Goal: Task Accomplishment & Management: Complete application form

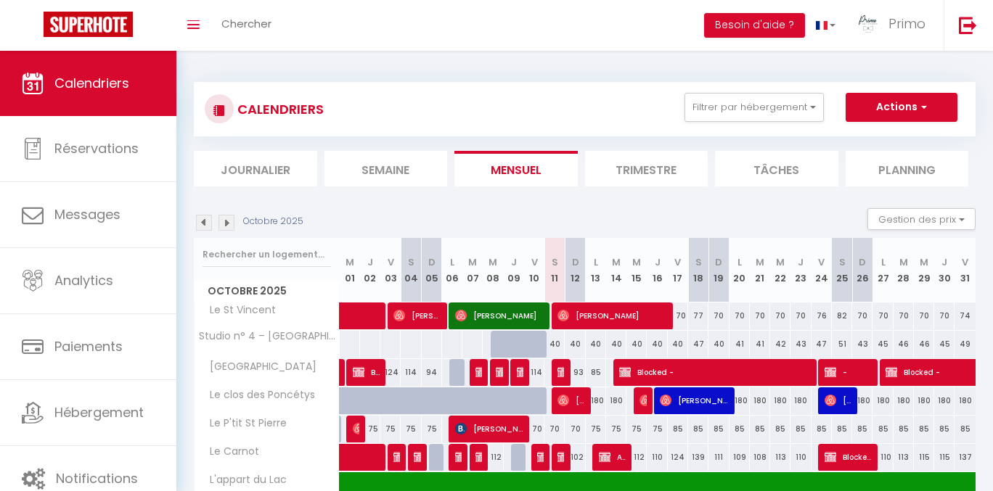
select select
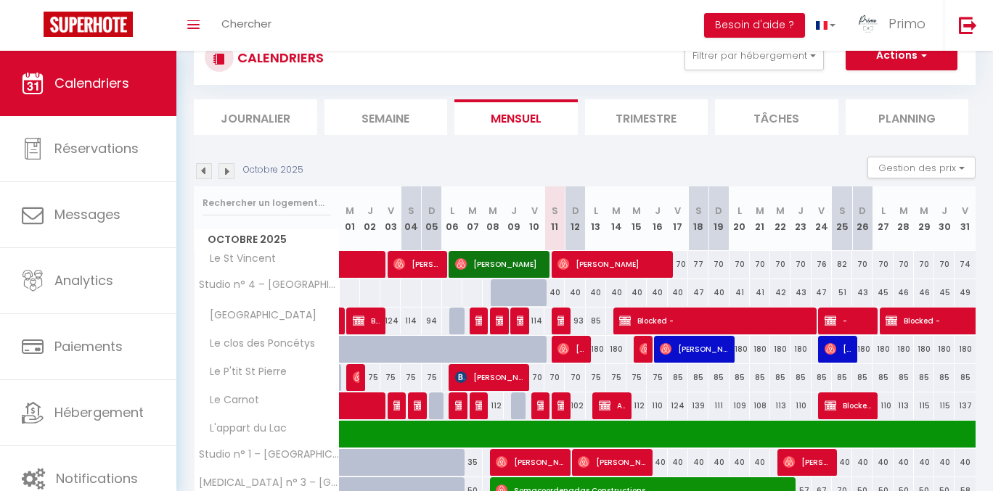
scroll to position [49, 0]
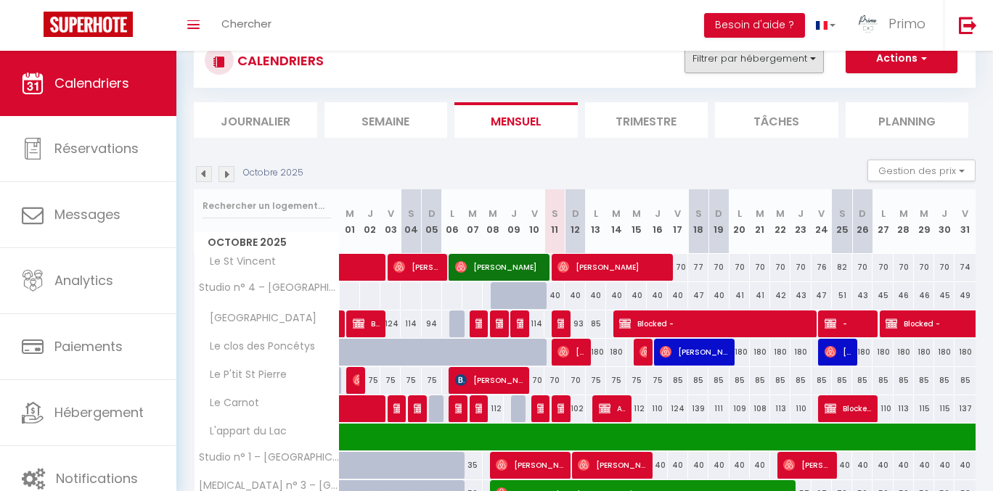
click at [750, 69] on button "Filtrer par hébergement" at bounding box center [754, 58] width 139 height 29
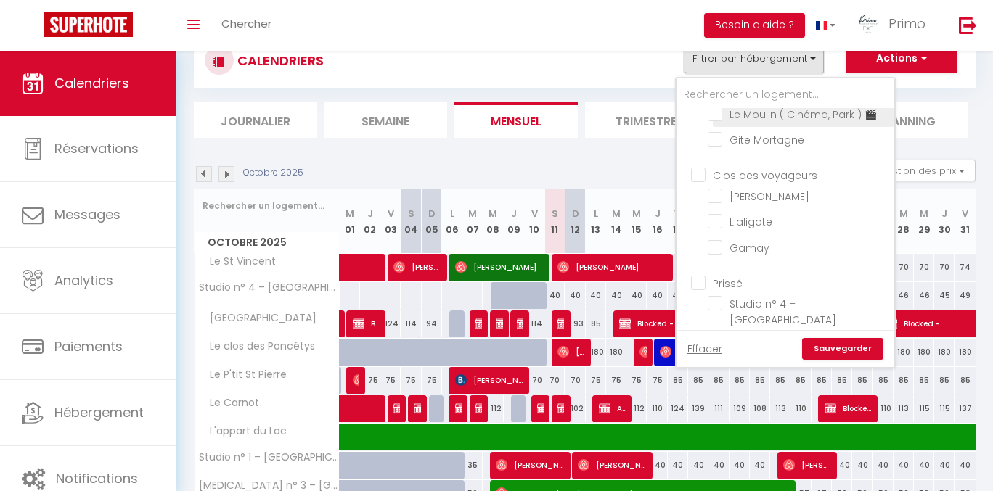
scroll to position [601, 0]
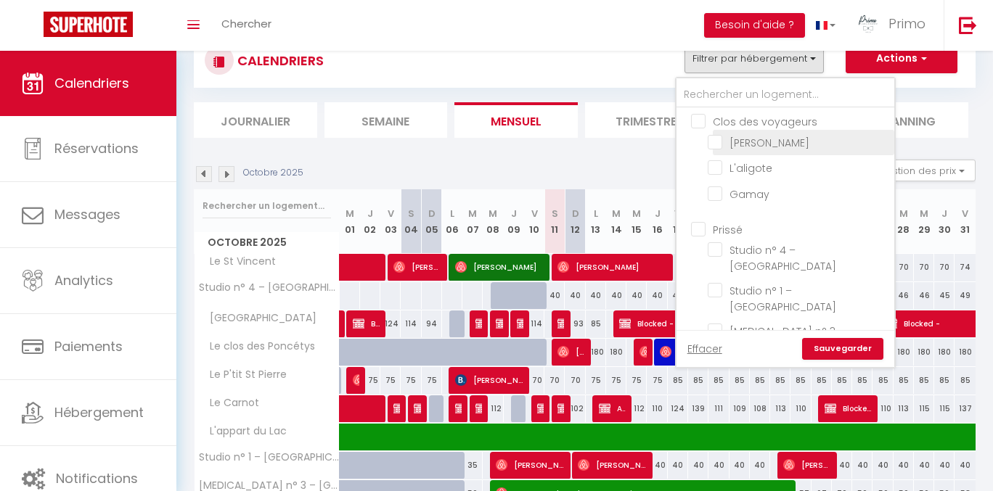
click at [754, 149] on input "[PERSON_NAME]" at bounding box center [798, 141] width 181 height 15
checkbox input "true"
checkbox input "false"
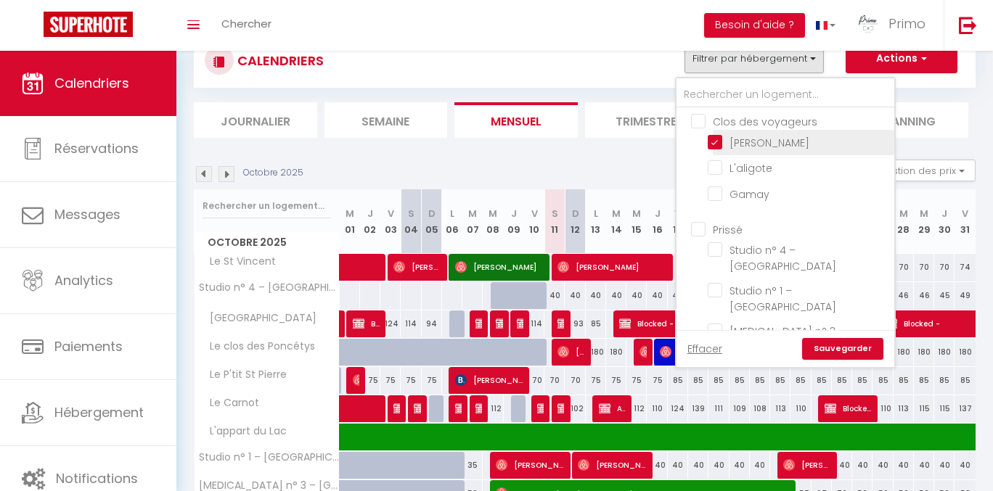
checkbox input "false"
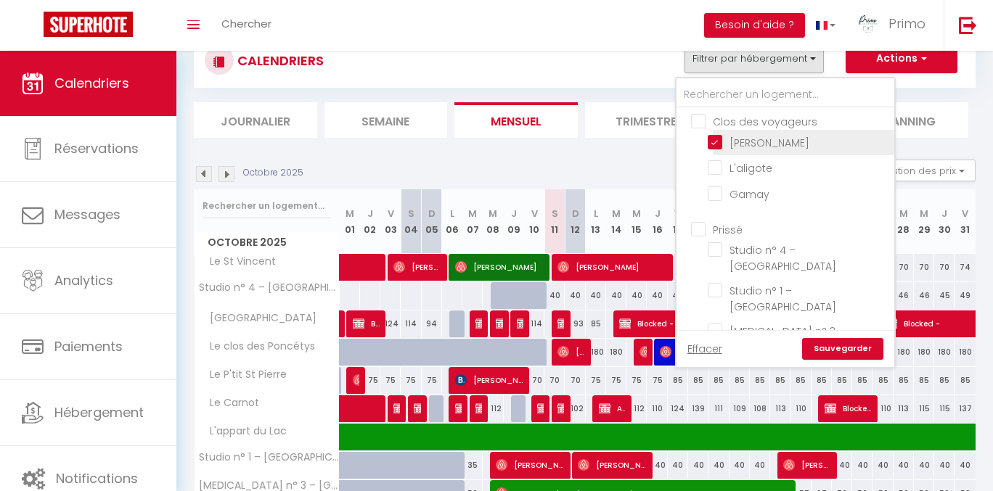
checkbox input "false"
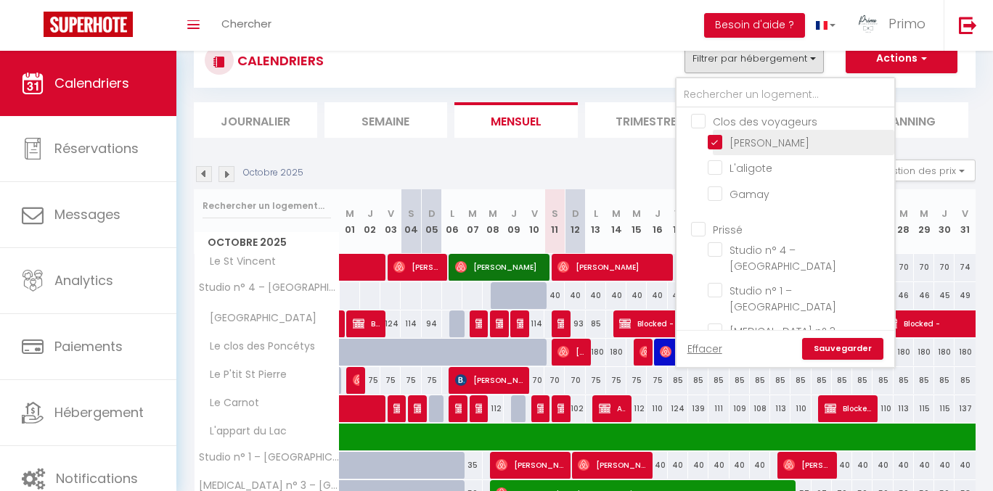
checkbox input "false"
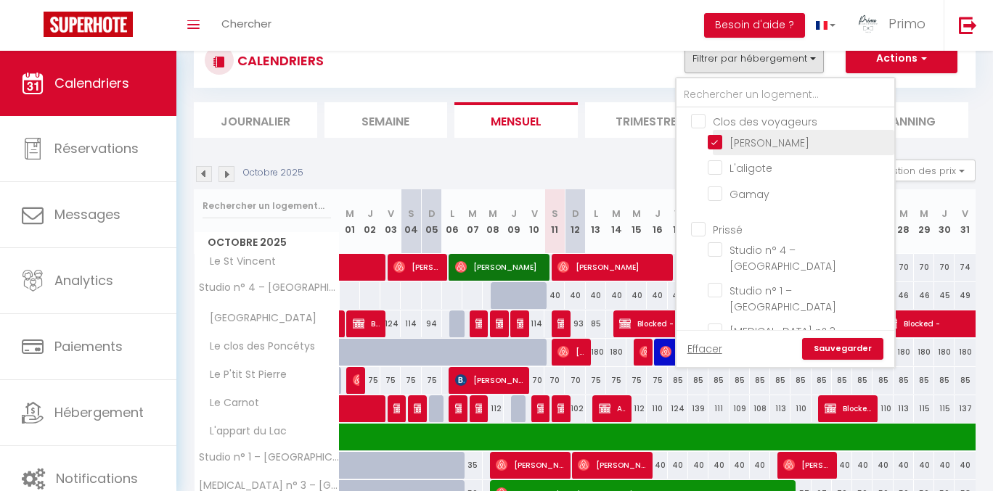
checkbox input "false"
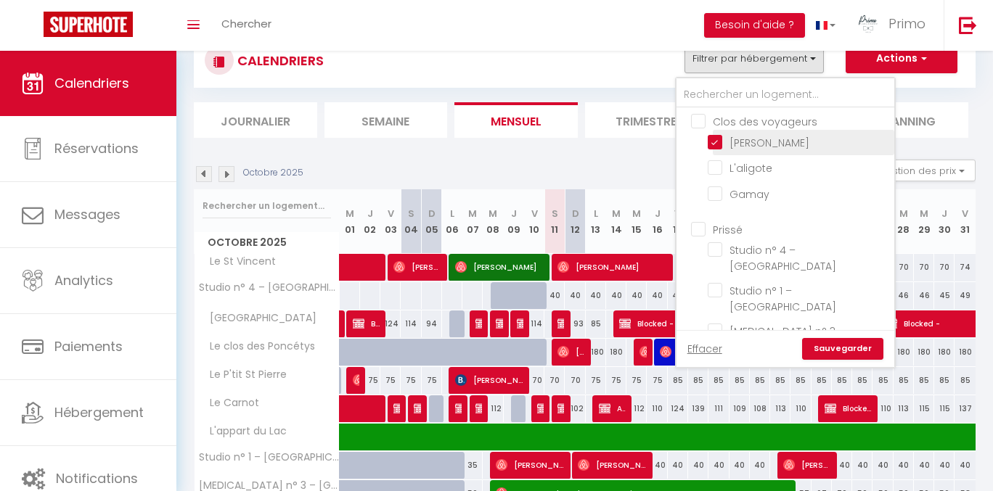
checkbox input "false"
click at [844, 343] on link "Sauvegarder" at bounding box center [842, 349] width 81 height 22
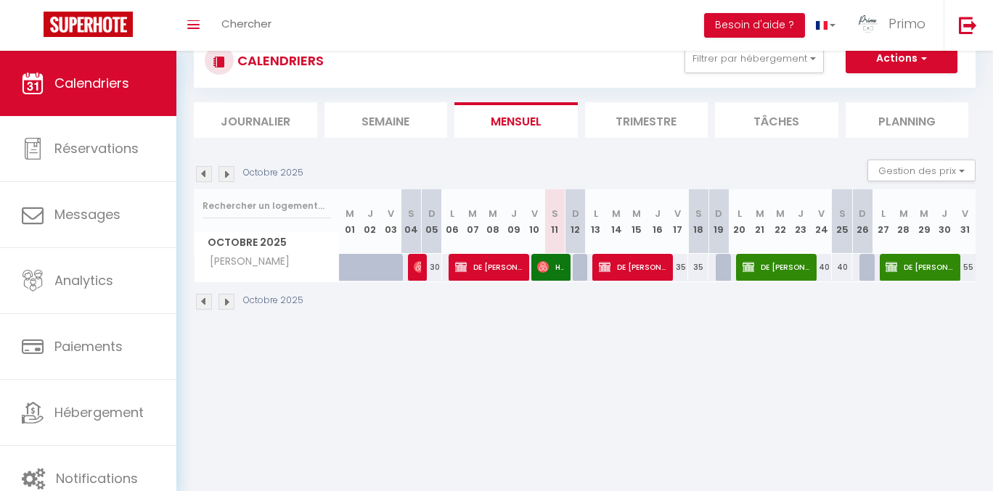
click at [622, 269] on span "DE [PERSON_NAME]" at bounding box center [633, 267] width 68 height 28
select select "OK"
select select "1"
select select "0"
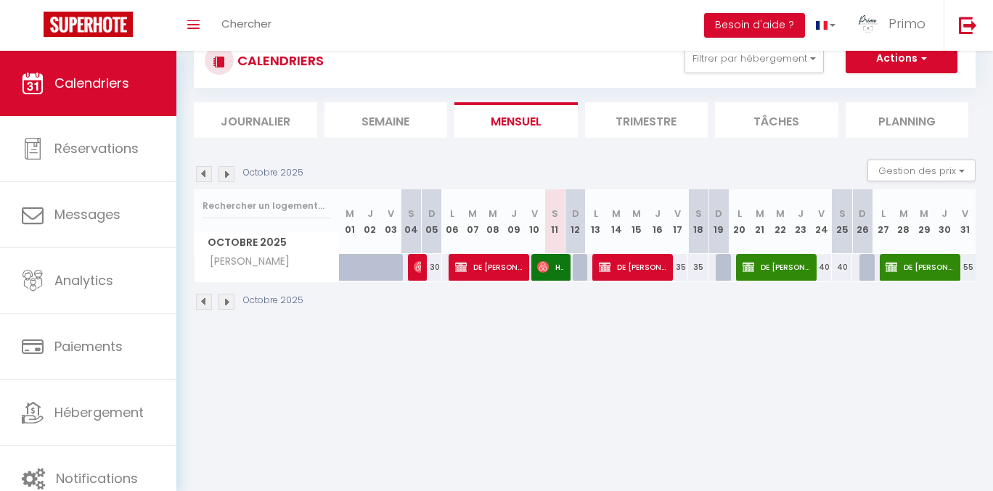
select select "1"
select select
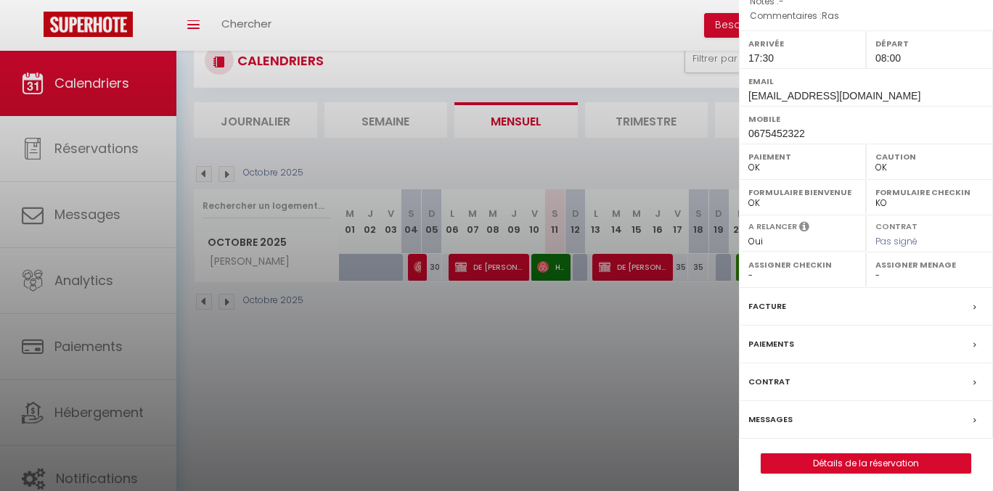
scroll to position [51, 0]
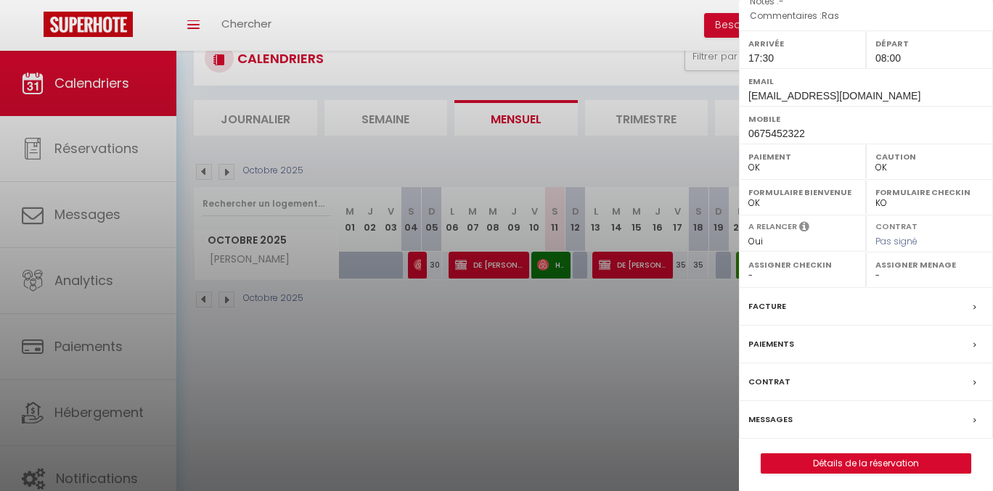
click at [819, 455] on link "Détails de la réservation" at bounding box center [865, 463] width 209 height 19
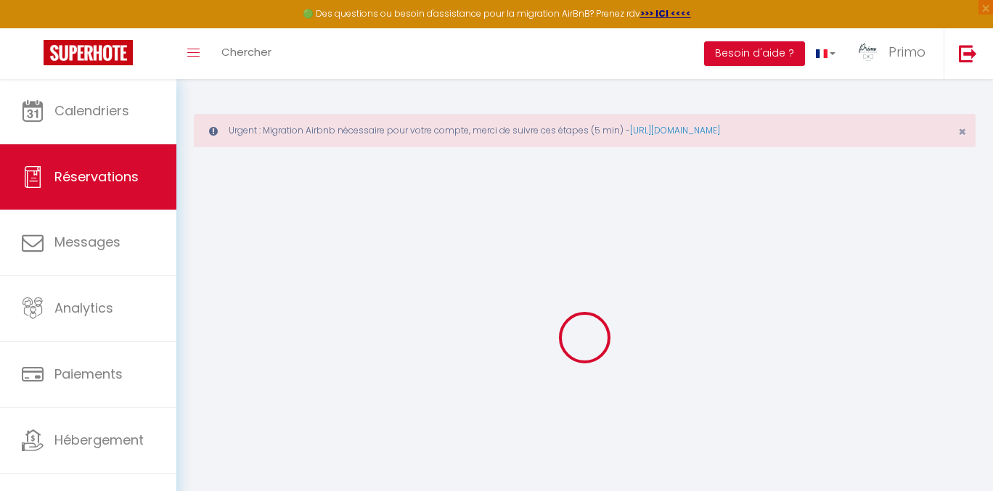
select select
checkbox input "false"
select select
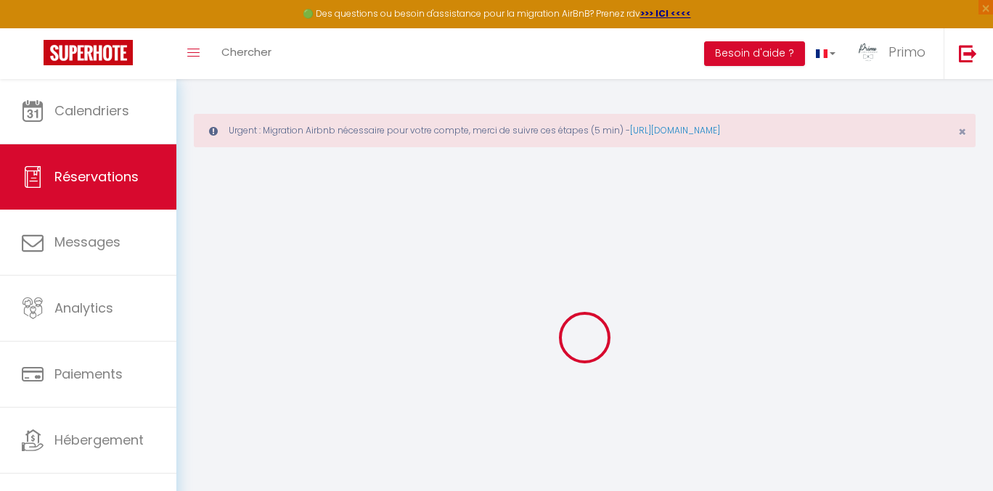
checkbox input "false"
type textarea "Ras"
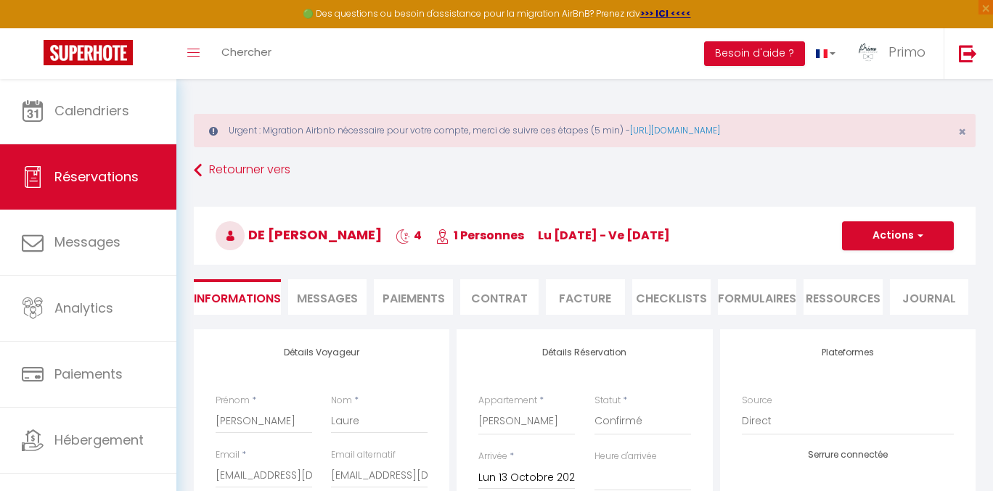
select select
checkbox input "false"
select select "17:30"
select select "08:00"
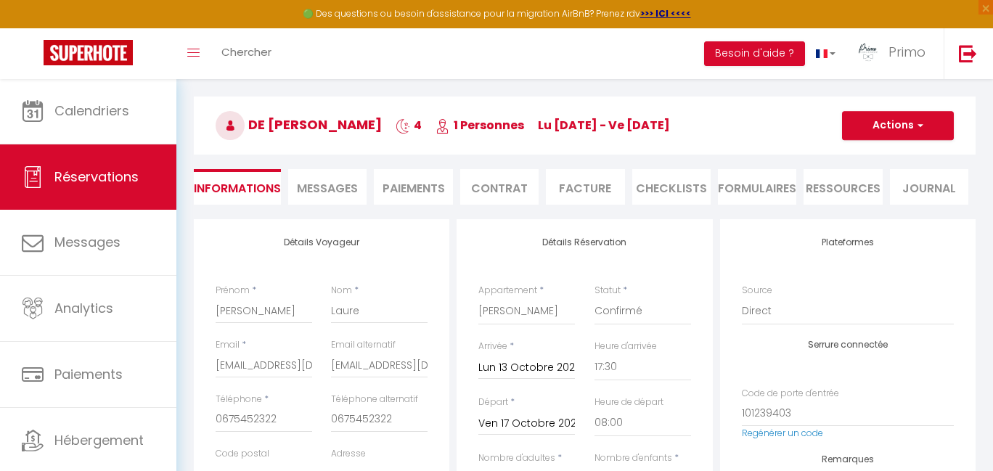
scroll to position [222, 0]
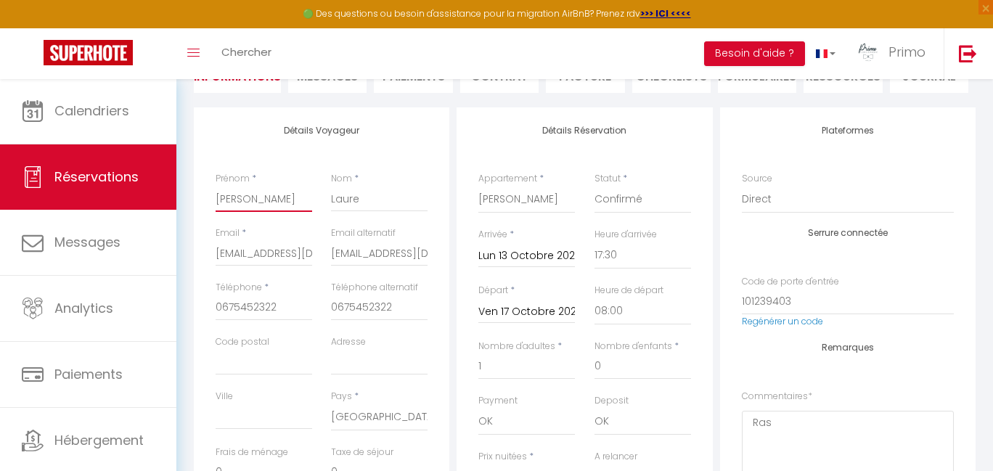
drag, startPoint x: 216, startPoint y: 197, endPoint x: 303, endPoint y: 198, distance: 87.1
click at [341, 199] on input "Laure" at bounding box center [379, 199] width 97 height 26
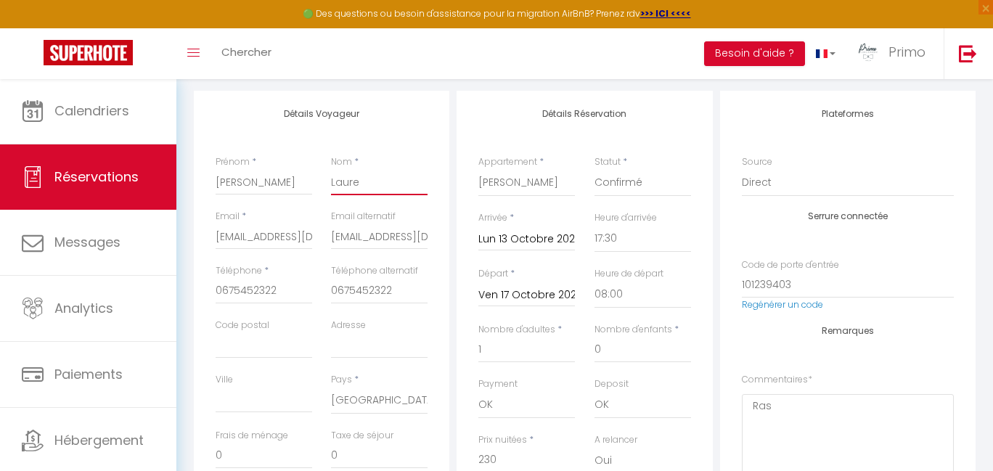
scroll to position [248, 0]
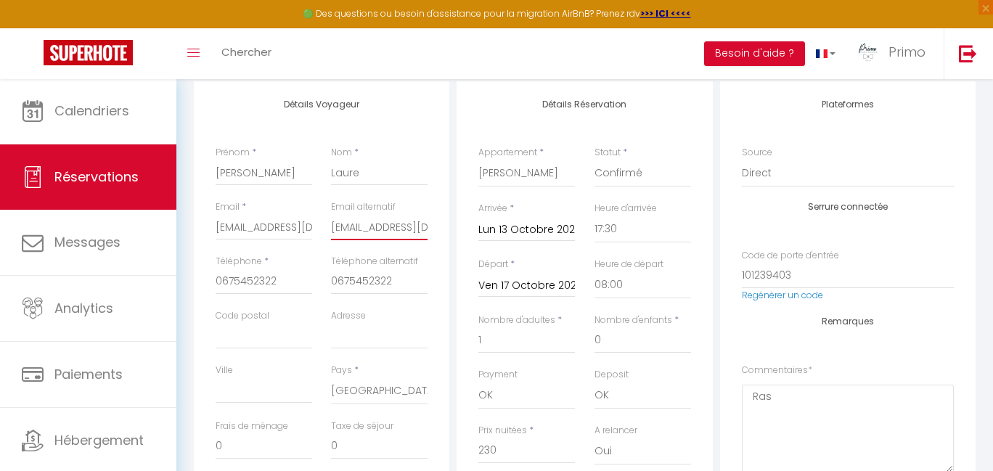
drag, startPoint x: 332, startPoint y: 225, endPoint x: 473, endPoint y: 241, distance: 141.0
click at [377, 227] on input "[EMAIL_ADDRESS][DOMAIN_NAME]" at bounding box center [379, 227] width 97 height 26
drag, startPoint x: 406, startPoint y: 228, endPoint x: 242, endPoint y: 205, distance: 164.9
click at [242, 205] on div "Email * [EMAIL_ADDRESS][DOMAIN_NAME] Email alternatif [EMAIL_ADDRESS][DOMAIN_NA…" at bounding box center [322, 227] width 232 height 54
click at [259, 280] on input "0675452322" at bounding box center [264, 282] width 97 height 26
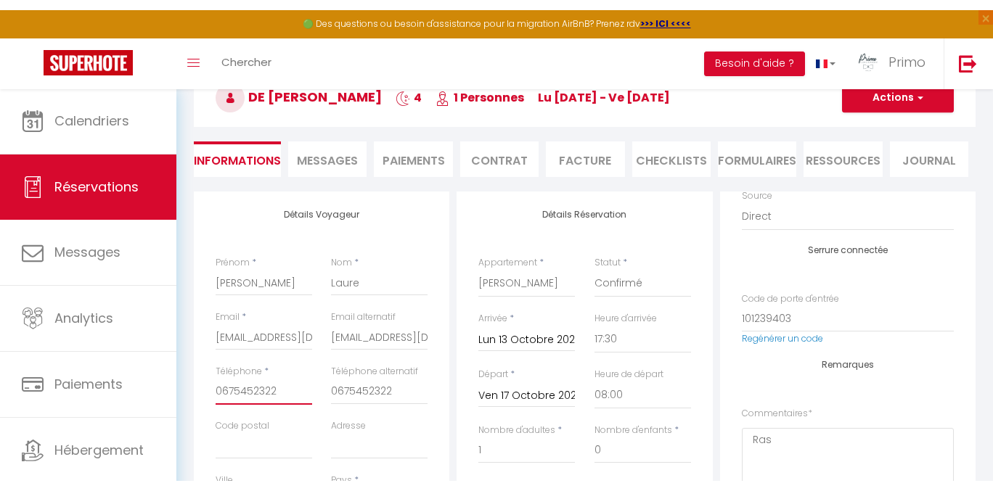
scroll to position [0, 0]
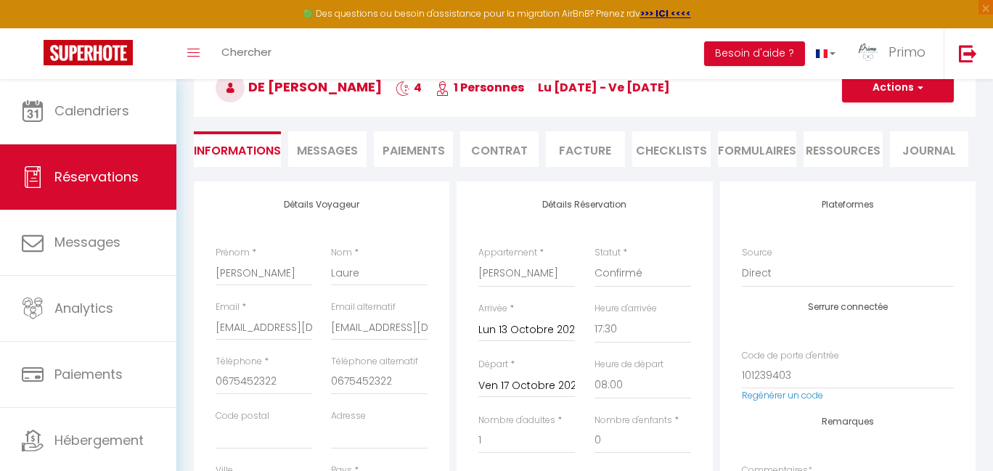
click at [867, 91] on button "Actions" at bounding box center [898, 87] width 112 height 29
click at [852, 152] on link "Supprimer" at bounding box center [883, 157] width 115 height 19
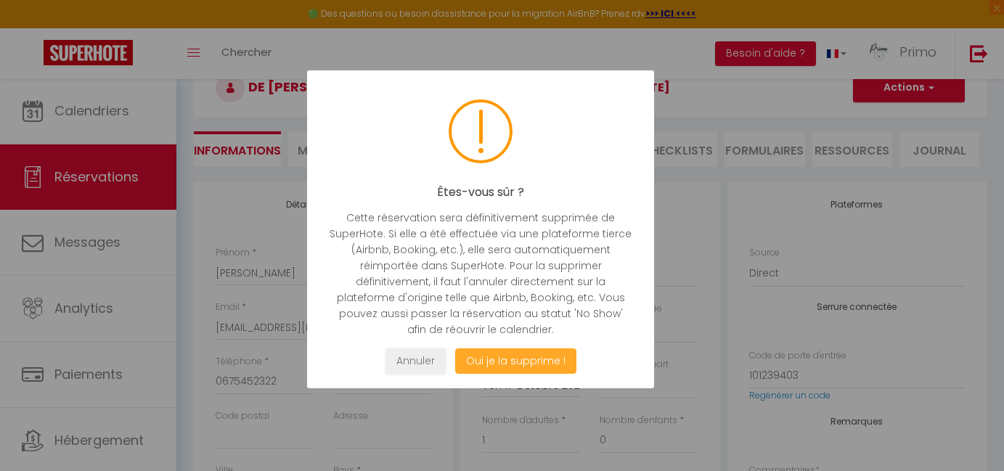
click at [477, 359] on button "Oui je la supprime !" at bounding box center [514, 360] width 121 height 25
select select "not_cancelled"
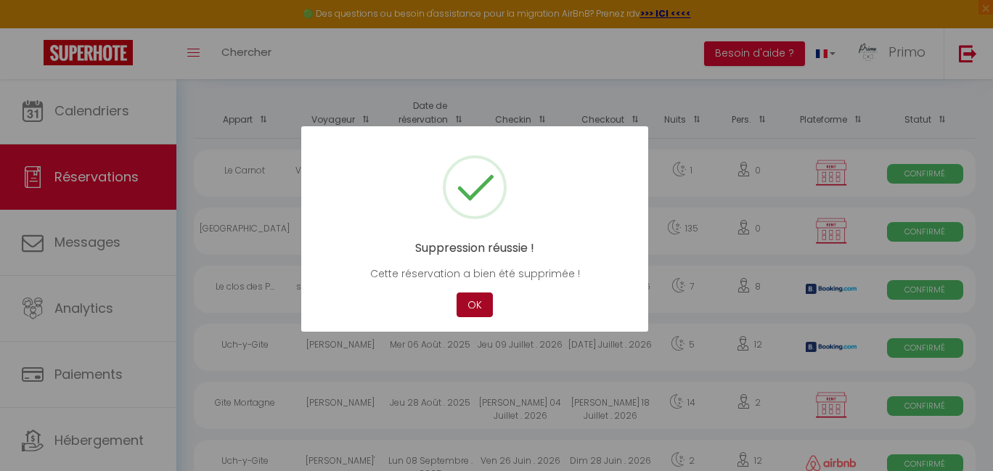
click at [469, 299] on button "OK" at bounding box center [475, 305] width 36 height 25
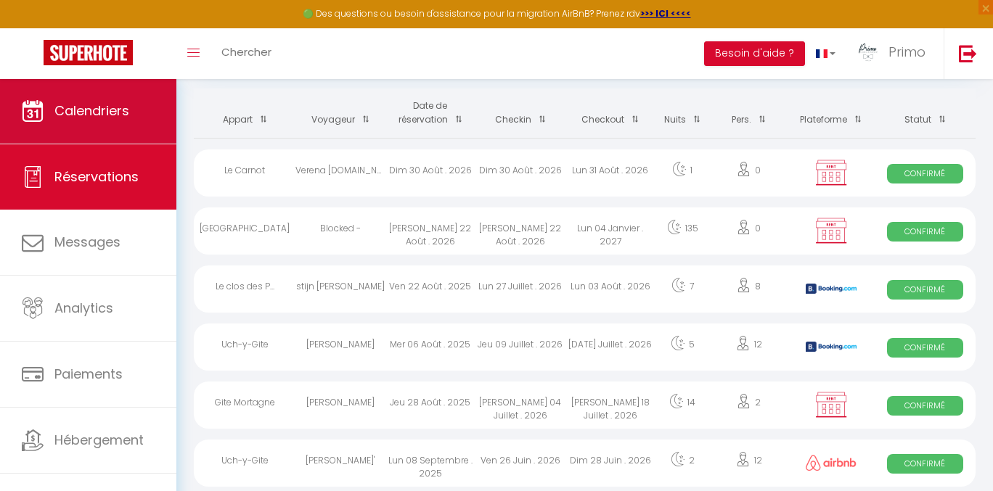
click at [57, 128] on link "Calendriers" at bounding box center [88, 110] width 176 height 65
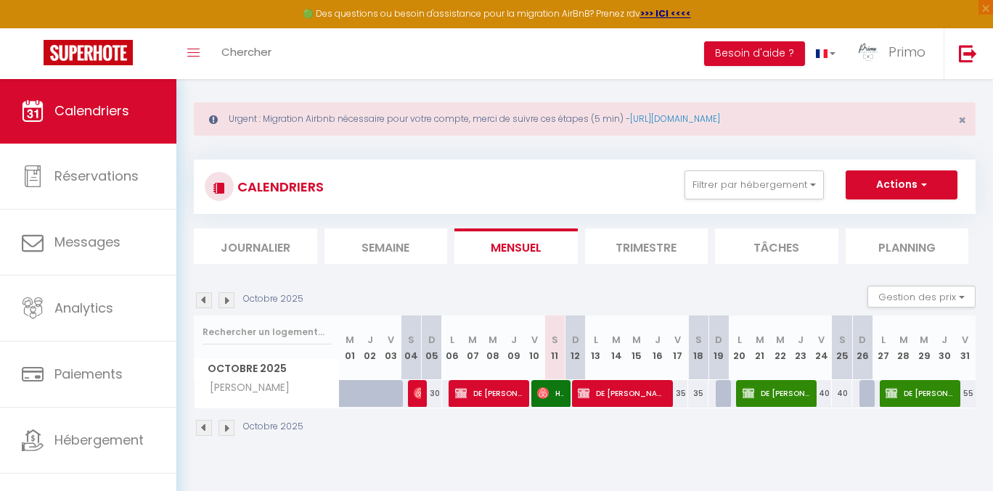
scroll to position [9, 0]
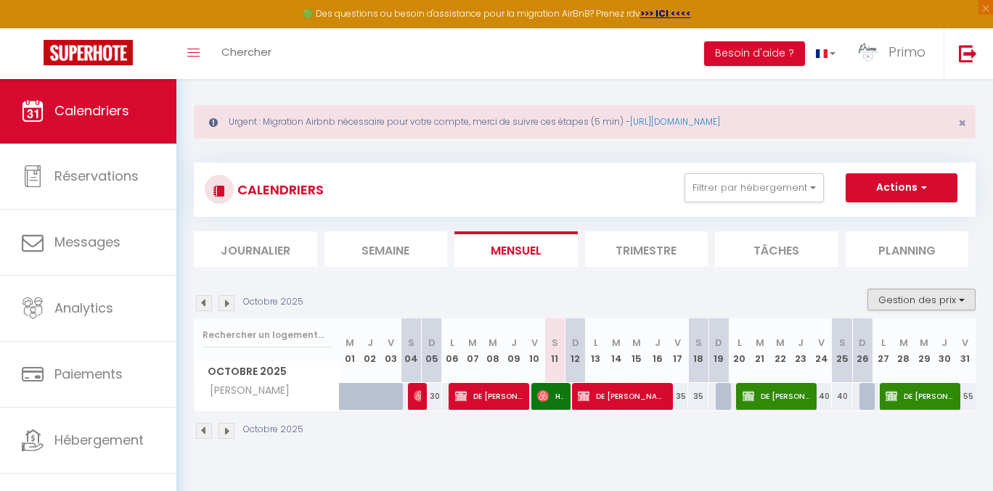
click at [877, 301] on button "Gestion des prix" at bounding box center [921, 300] width 108 height 22
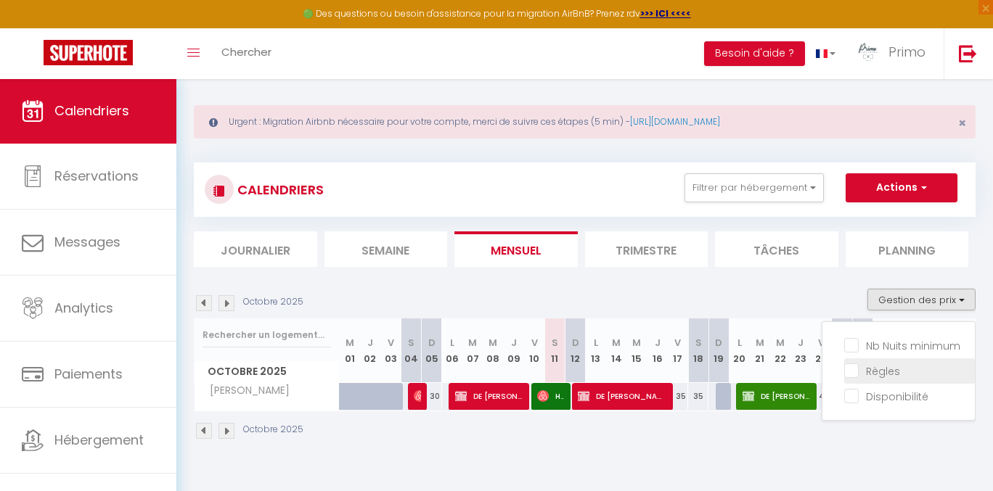
click at [849, 368] on input "Règles" at bounding box center [909, 370] width 131 height 15
checkbox input "true"
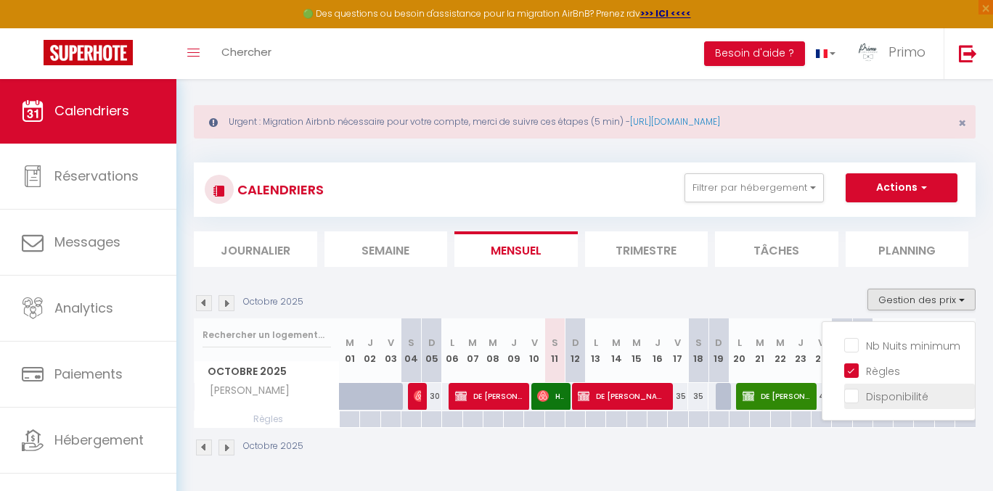
click at [845, 398] on input "Disponibilité" at bounding box center [909, 395] width 131 height 15
checkbox input "true"
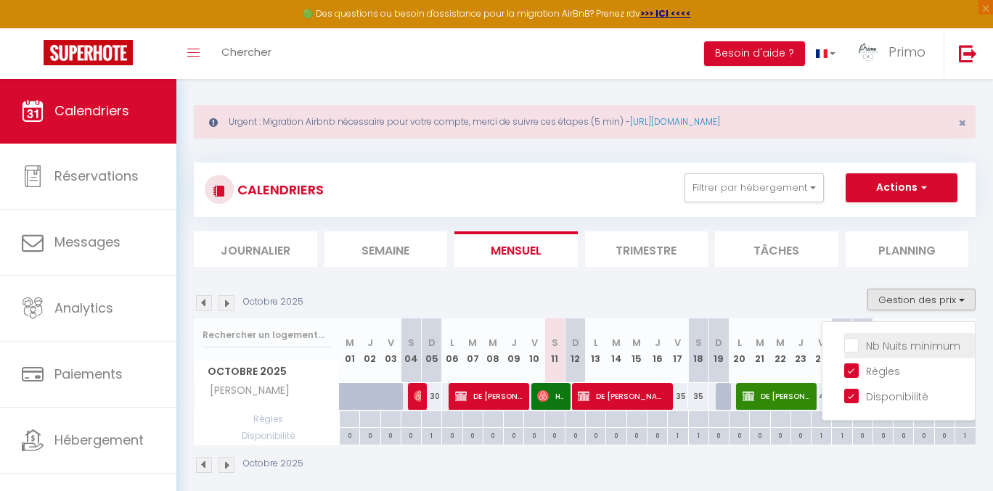
click at [869, 349] on input "Nb Nuits minimum" at bounding box center [909, 345] width 131 height 15
checkbox input "true"
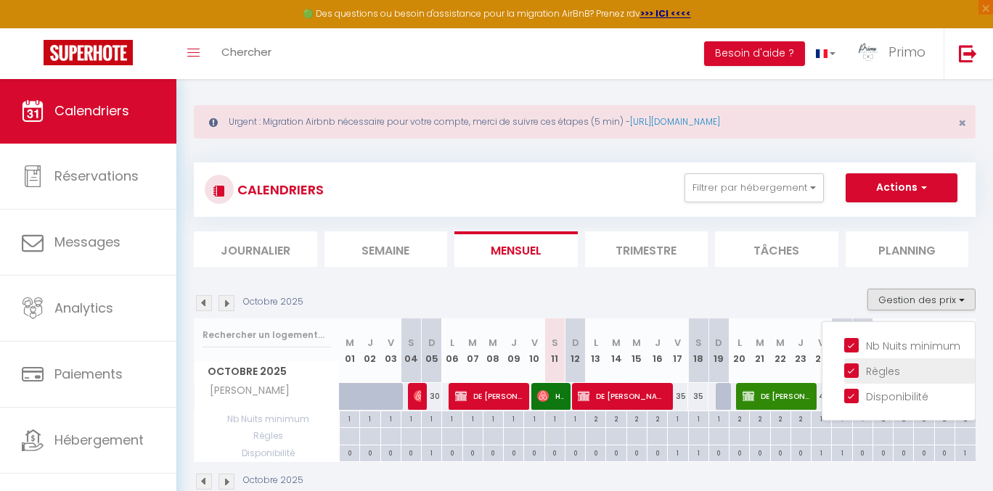
click at [858, 374] on input "Règles" at bounding box center [909, 370] width 131 height 15
checkbox input "false"
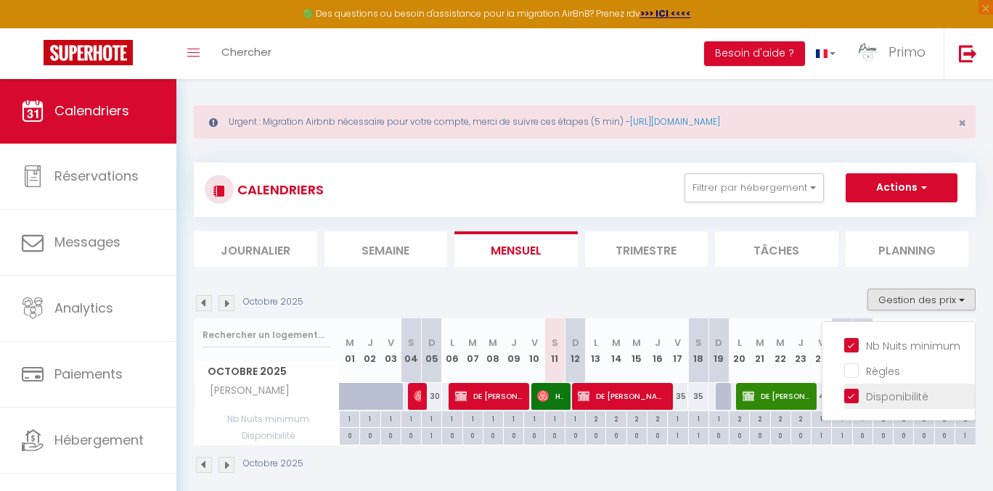
click at [851, 392] on input "Disponibilité" at bounding box center [909, 395] width 131 height 15
checkbox input "false"
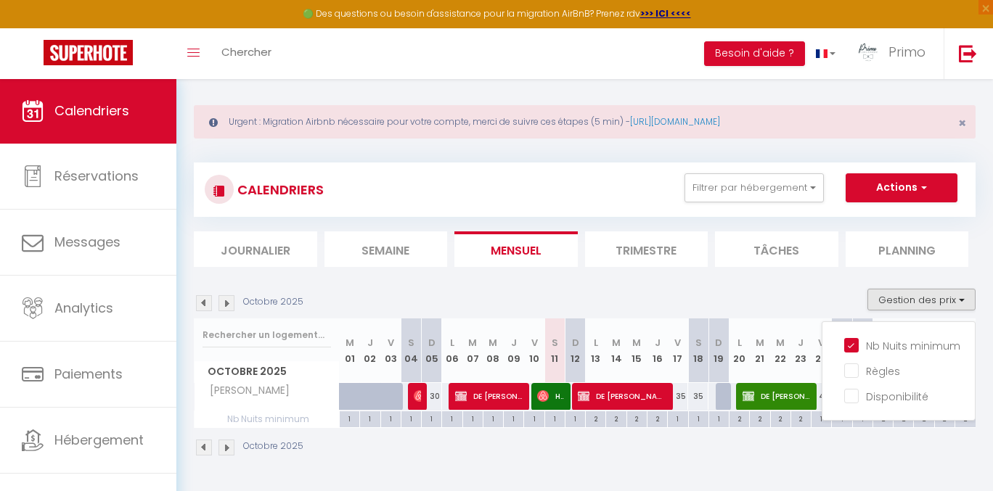
click at [757, 466] on div "Octobre 2025" at bounding box center [585, 449] width 782 height 43
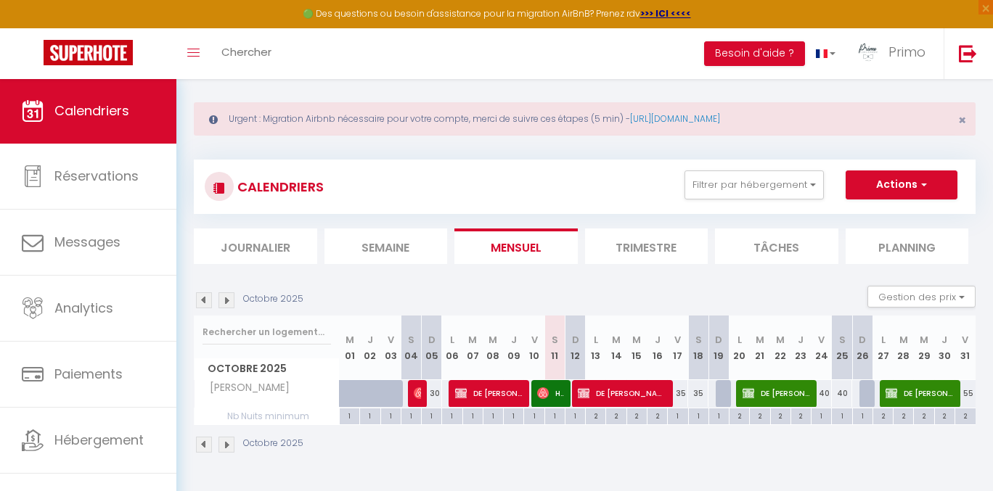
scroll to position [0, 0]
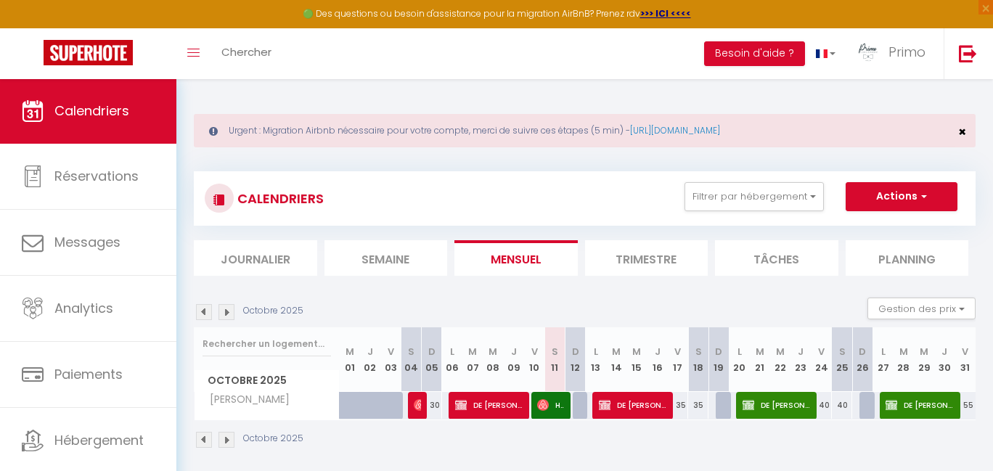
click at [965, 132] on span "×" at bounding box center [962, 132] width 8 height 18
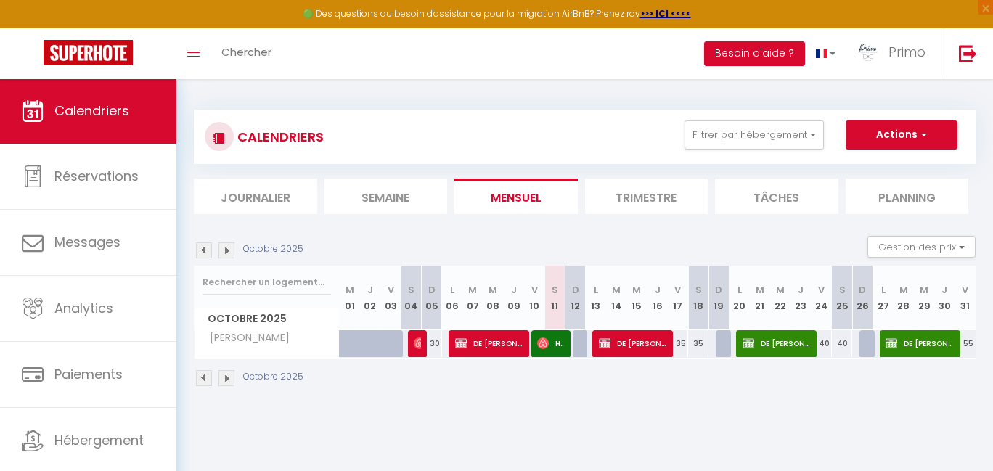
click at [920, 130] on span "button" at bounding box center [922, 134] width 9 height 15
click at [909, 172] on link "Nouvelle réservation" at bounding box center [886, 169] width 126 height 22
select select
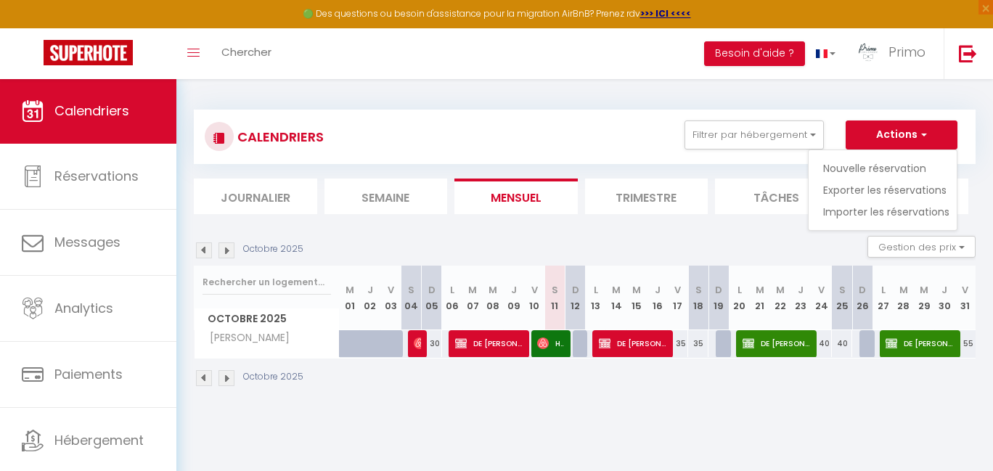
select select
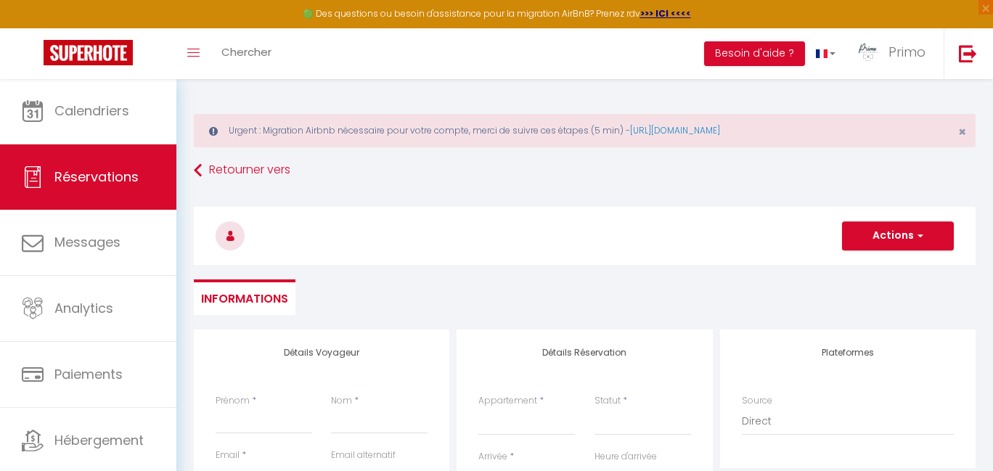
select select
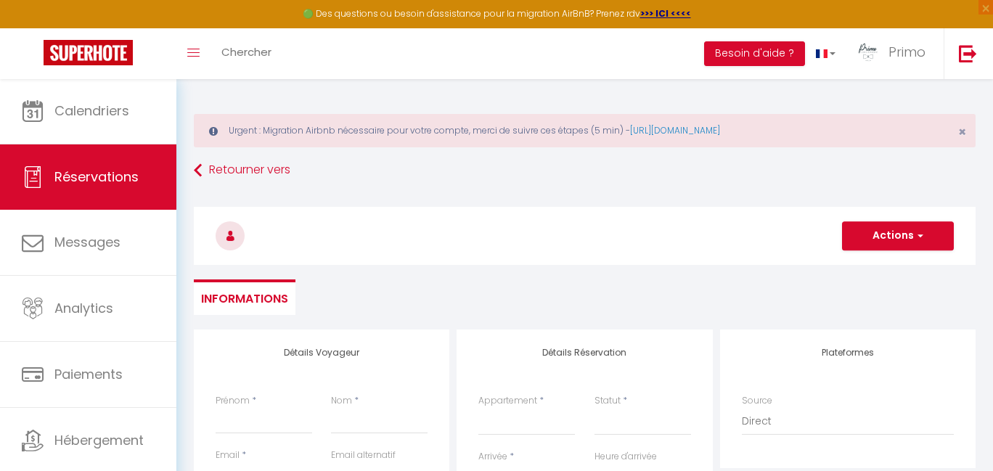
checkbox input "false"
select select
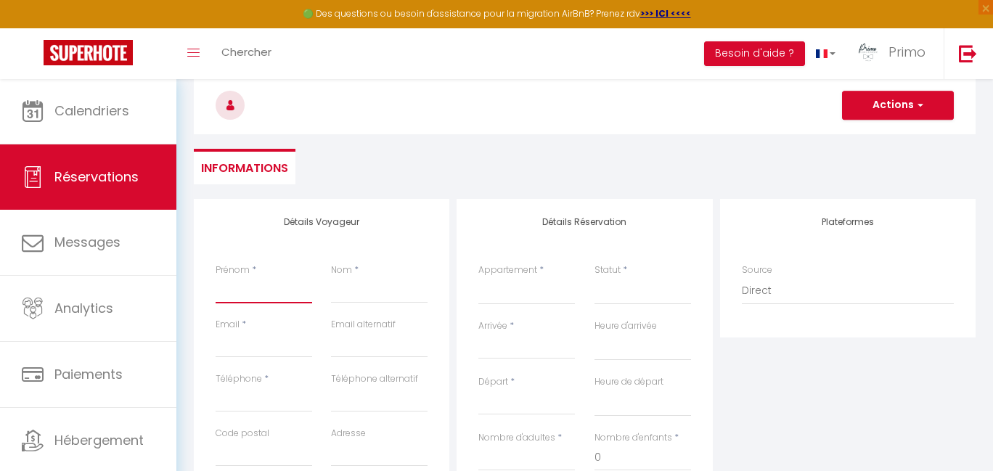
paste input "[PERSON_NAME]"
type input "[PERSON_NAME]"
select select
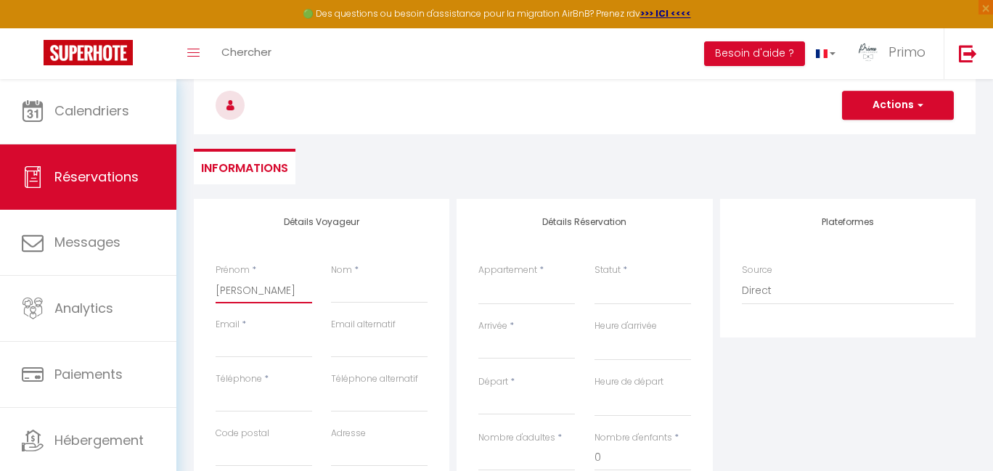
select select
checkbox input "false"
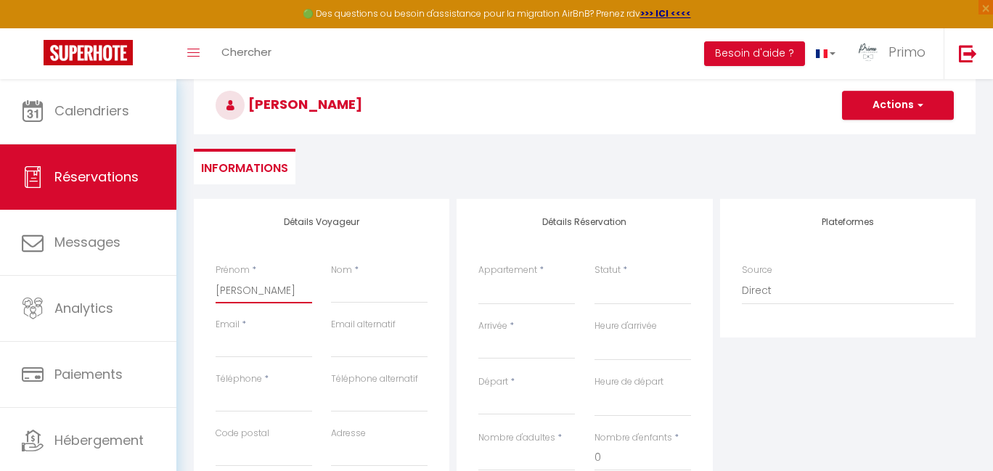
click at [367, 280] on input "Nom" at bounding box center [379, 290] width 97 height 26
type input "[PERSON_NAME]"
paste input "Laure"
type input "Laure"
select select
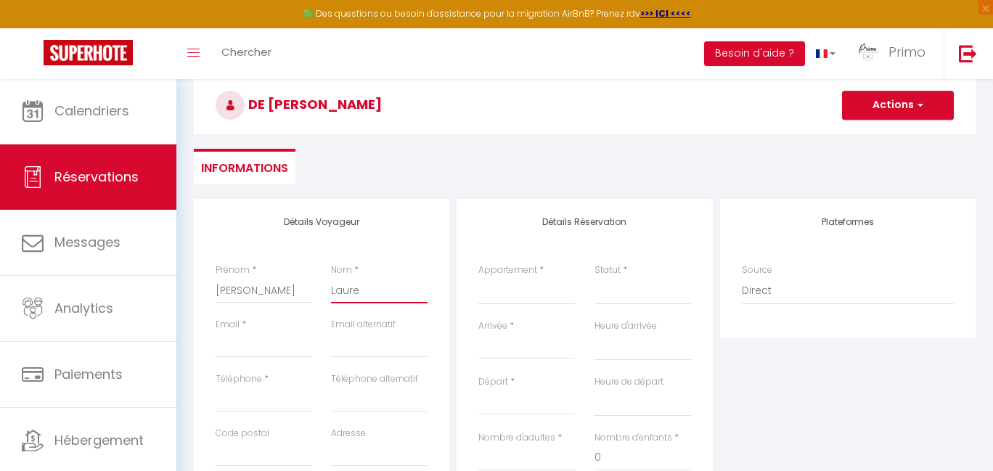
select select
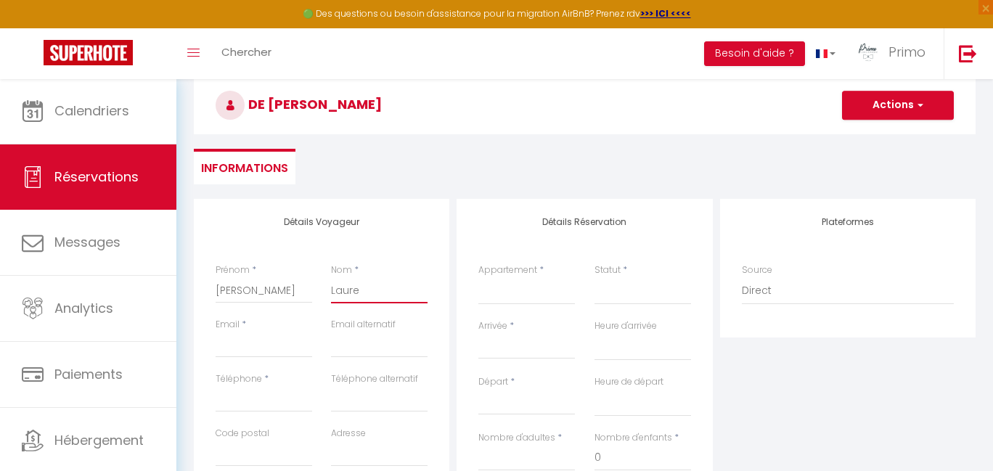
select select
checkbox input "false"
click at [275, 336] on input "Email client" at bounding box center [264, 345] width 97 height 26
type input "Laure"
click at [237, 344] on input "Email client" at bounding box center [264, 345] width 97 height 26
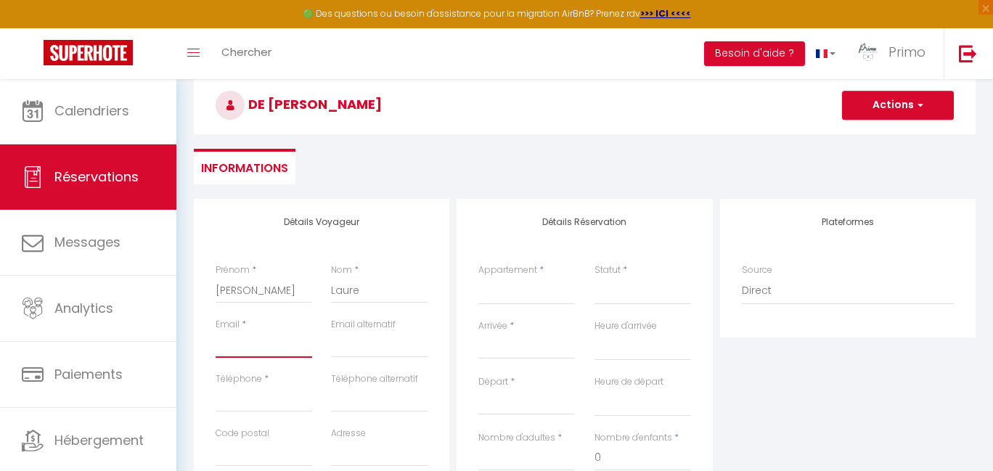
click at [224, 345] on input "Email client" at bounding box center [264, 345] width 97 height 26
paste input "[EMAIL_ADDRESS][DOMAIN_NAME]"
type input "[EMAIL_ADDRESS][DOMAIN_NAME]"
select select
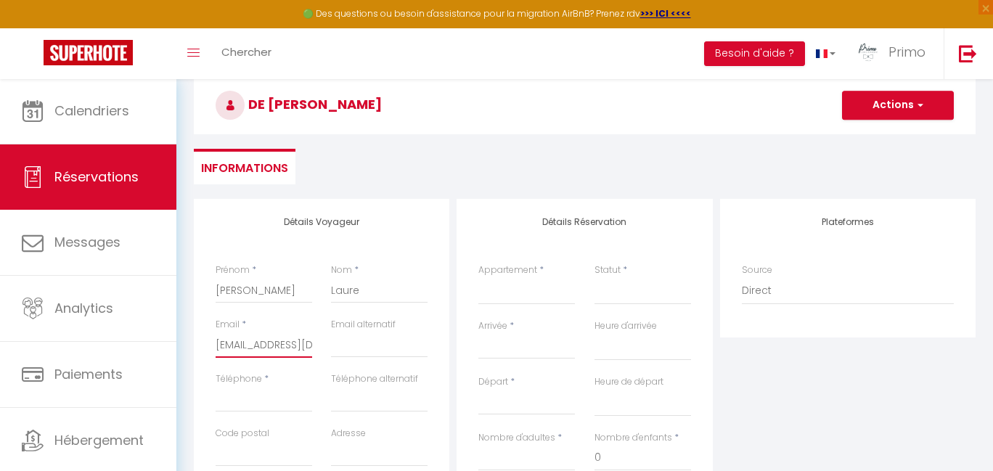
select select
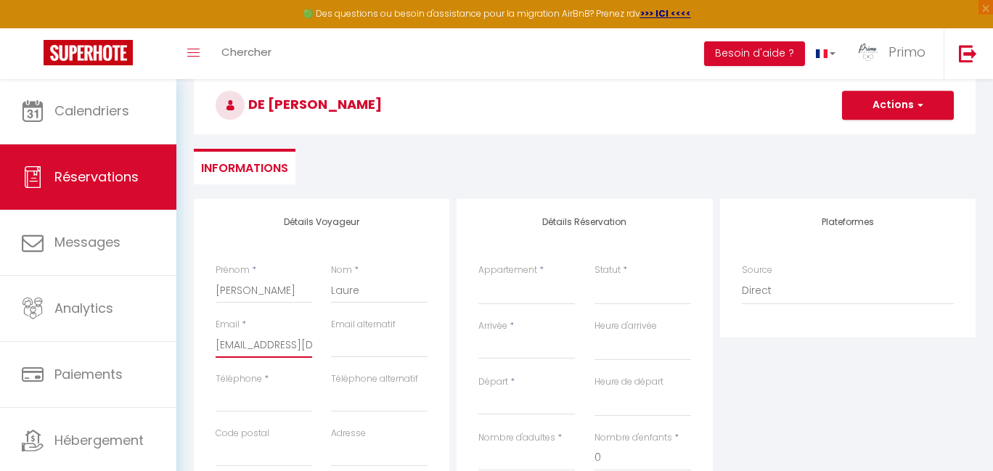
select select
checkbox input "false"
click at [263, 407] on input "Téléphone" at bounding box center [264, 399] width 97 height 26
type input "[EMAIL_ADDRESS][DOMAIN_NAME]"
paste input "0675452322"
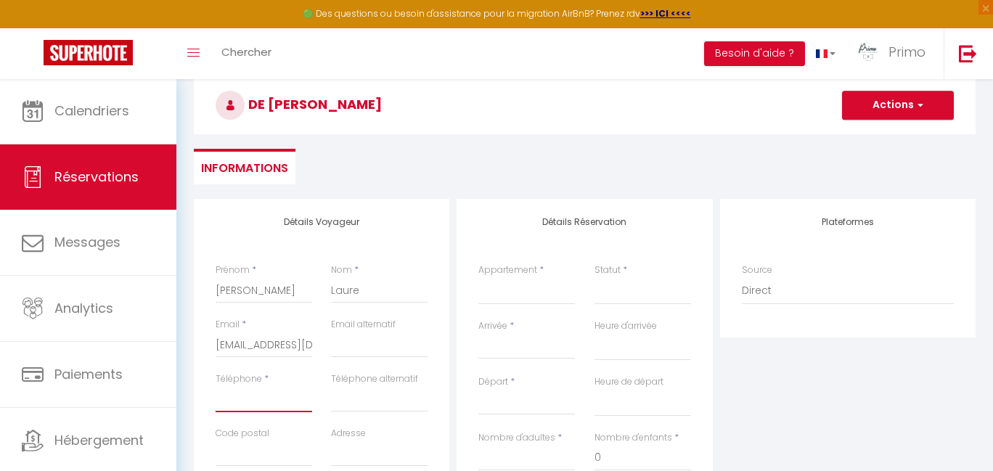
type input "0675452322"
select select
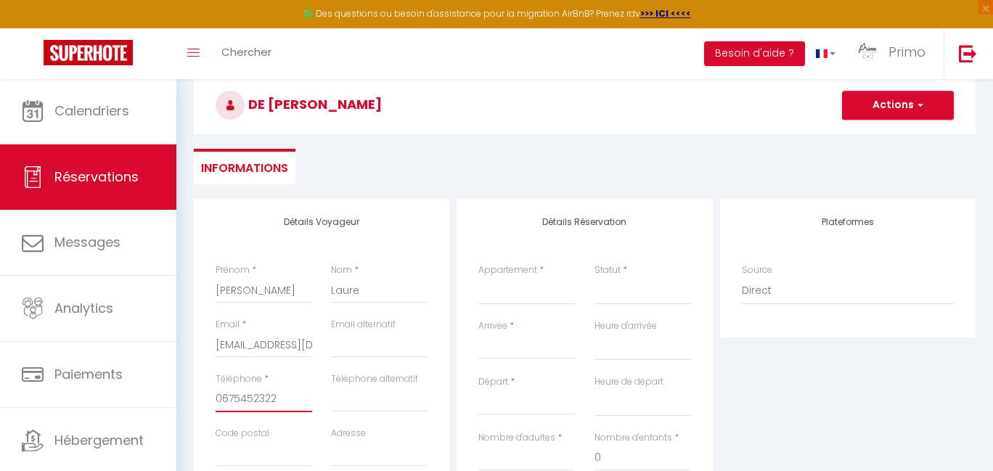
select select
checkbox input "false"
type input "0675452322"
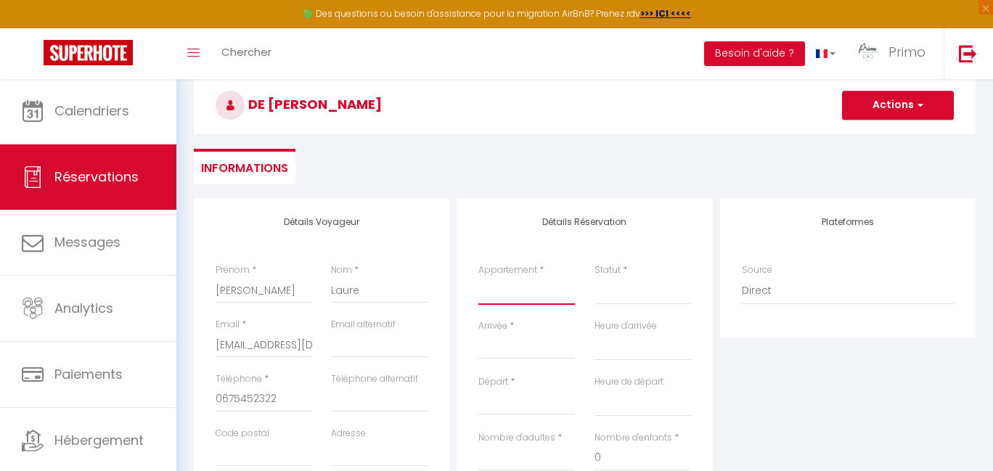
select select "35505"
select select
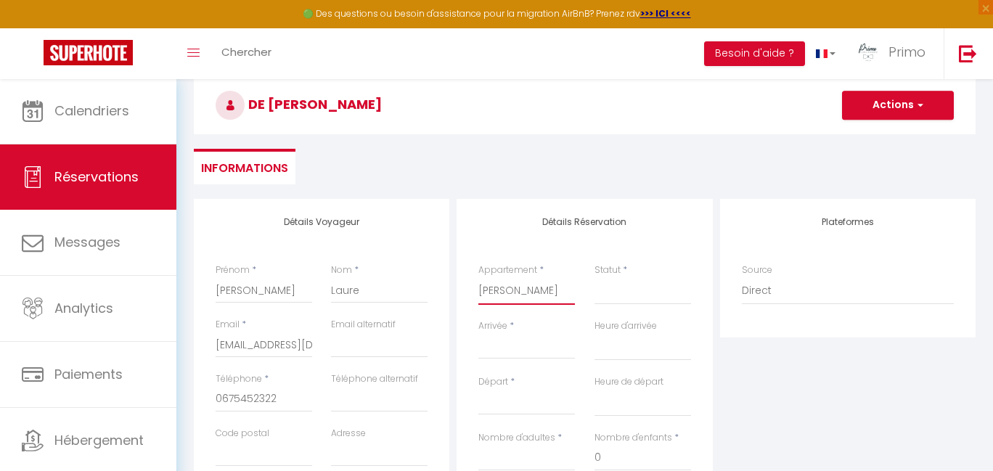
select select
checkbox input "false"
select select
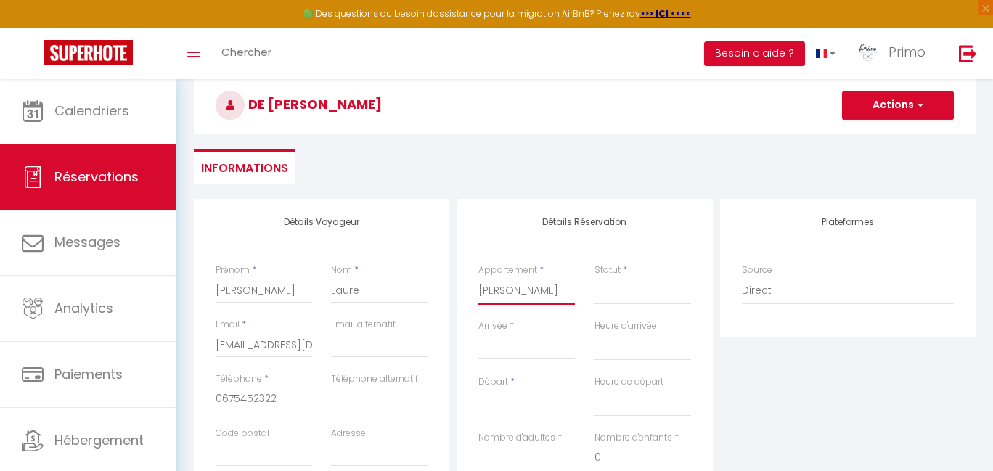
select select
checkbox input "false"
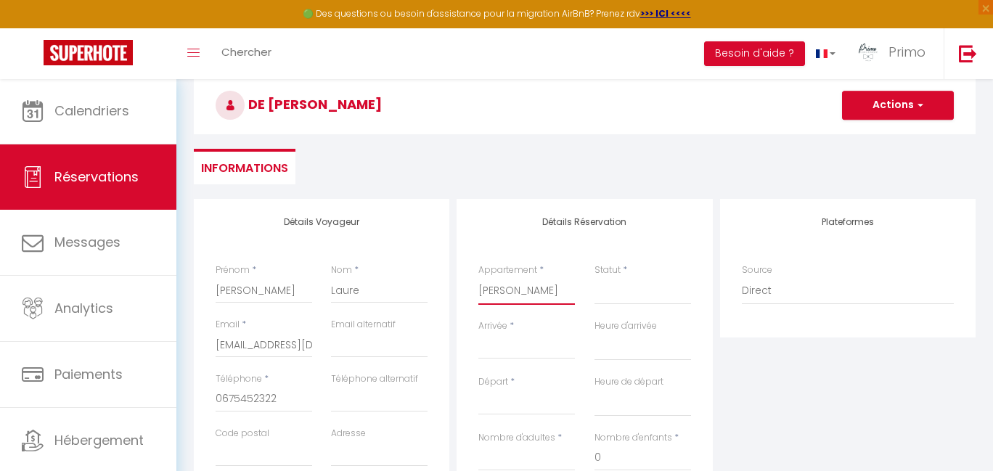
click at [534, 338] on input "Arrivée" at bounding box center [526, 347] width 97 height 19
click at [512, 338] on input "Arrivée" at bounding box center [526, 347] width 97 height 19
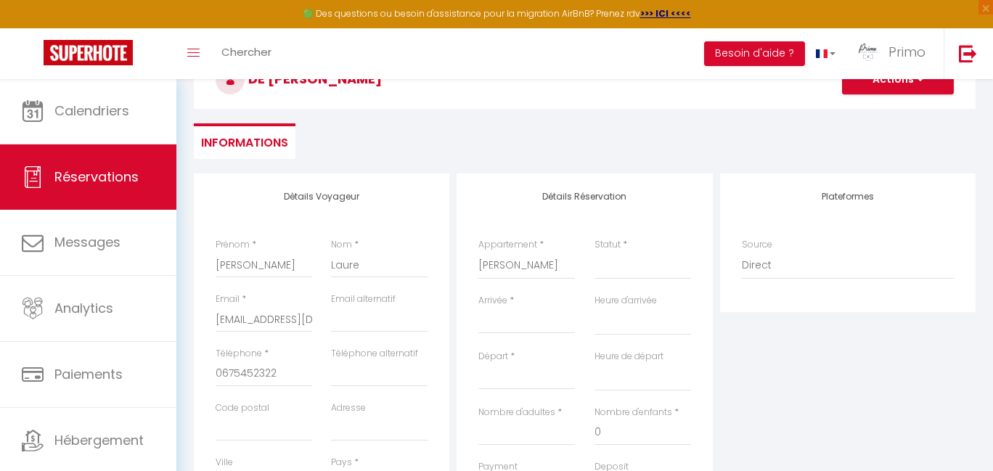
click at [514, 327] on input "Arrivée" at bounding box center [526, 322] width 97 height 19
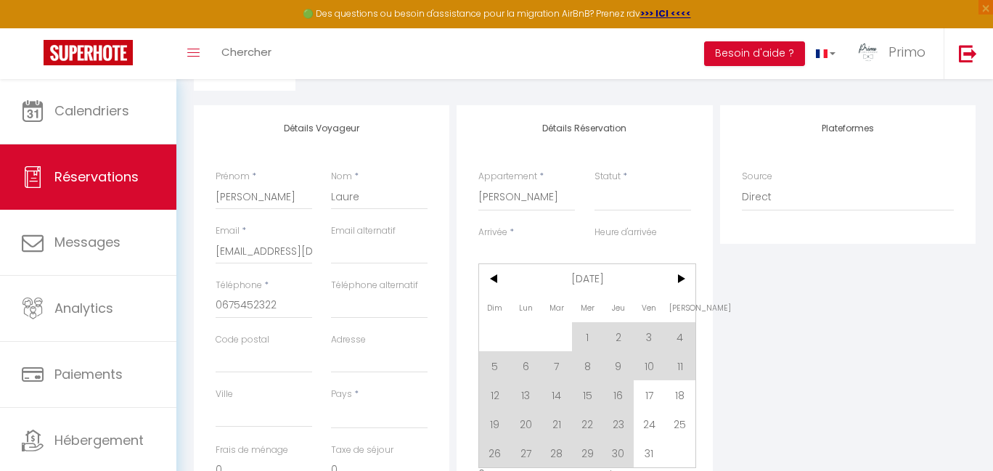
scroll to position [227, 0]
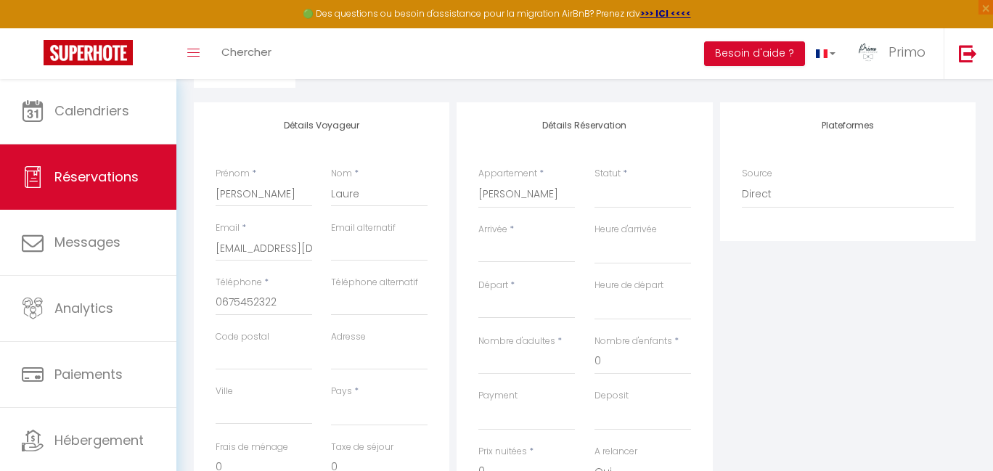
click at [519, 242] on input "Arrivée" at bounding box center [526, 251] width 97 height 19
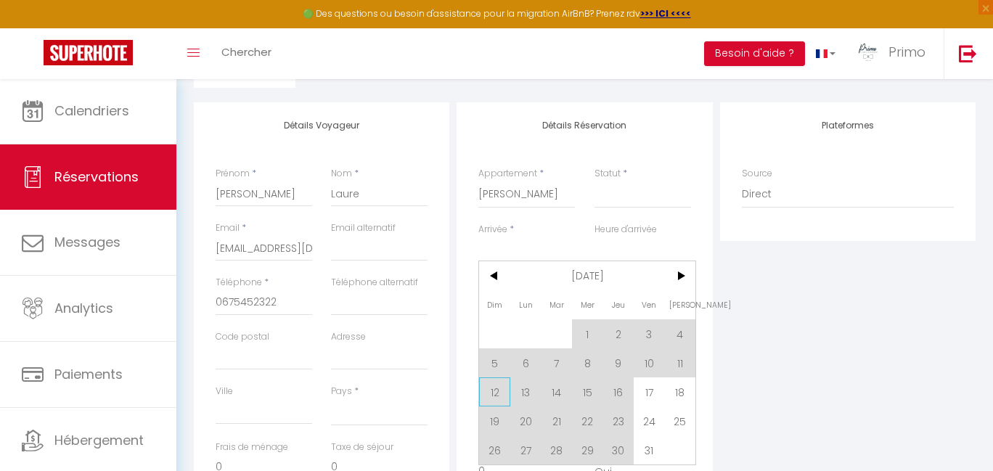
click at [499, 393] on span "12" at bounding box center [494, 391] width 31 height 29
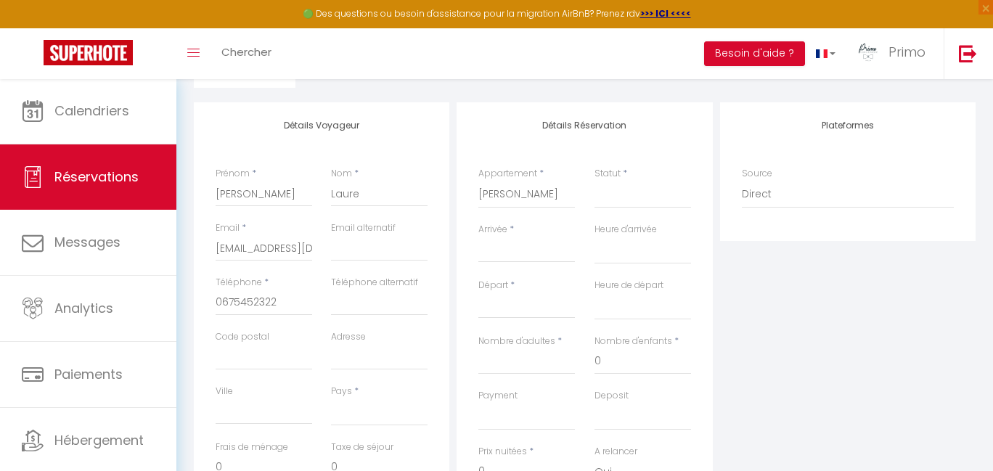
select select
type input "Dim 12 Octobre 2025"
select select
type input "Lun 13 Octobre 2025"
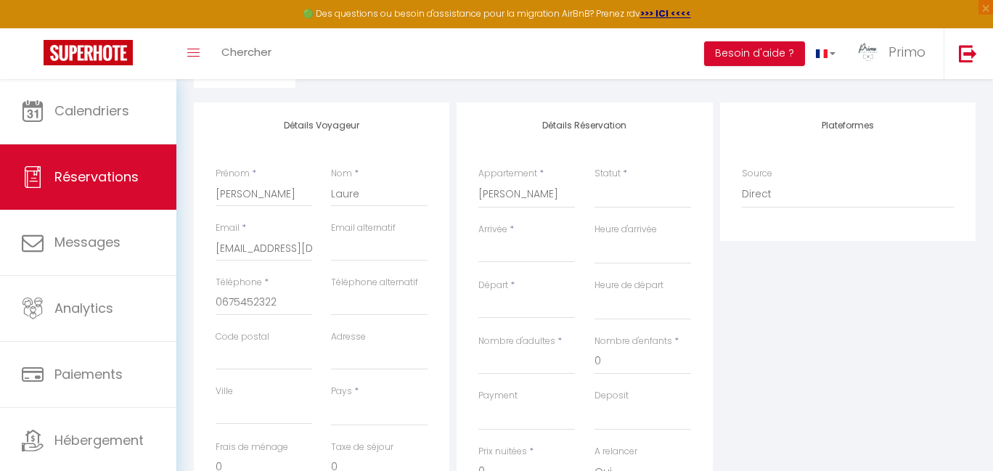
select select
checkbox input "false"
click at [548, 306] on input "Lun 13 Octobre 2025" at bounding box center [526, 307] width 97 height 19
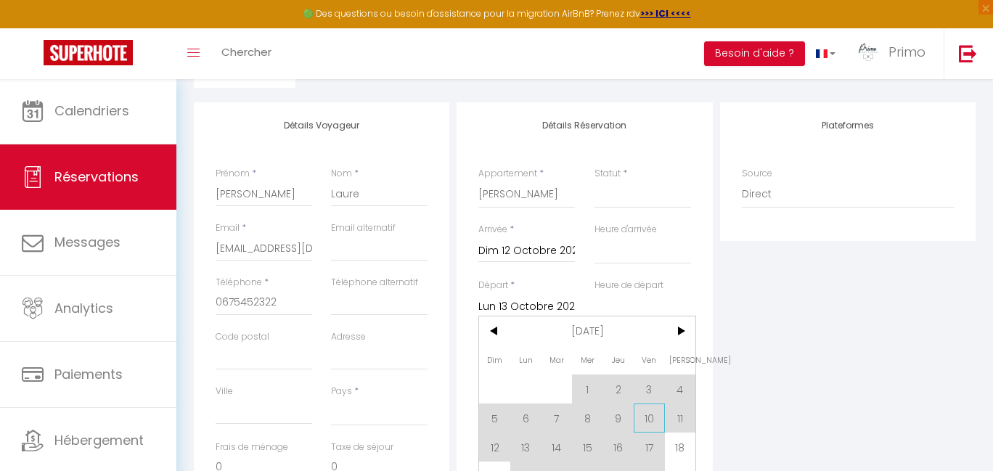
scroll to position [300, 0]
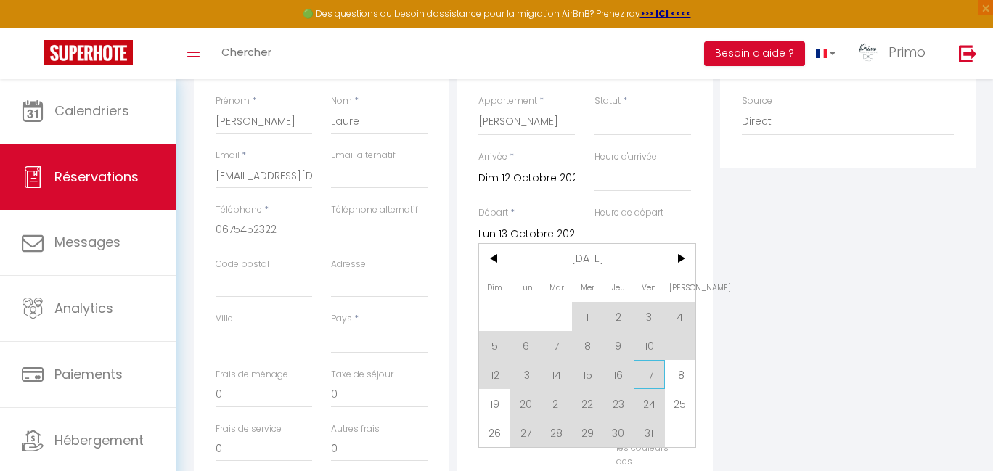
click at [651, 375] on span "17" at bounding box center [649, 374] width 31 height 29
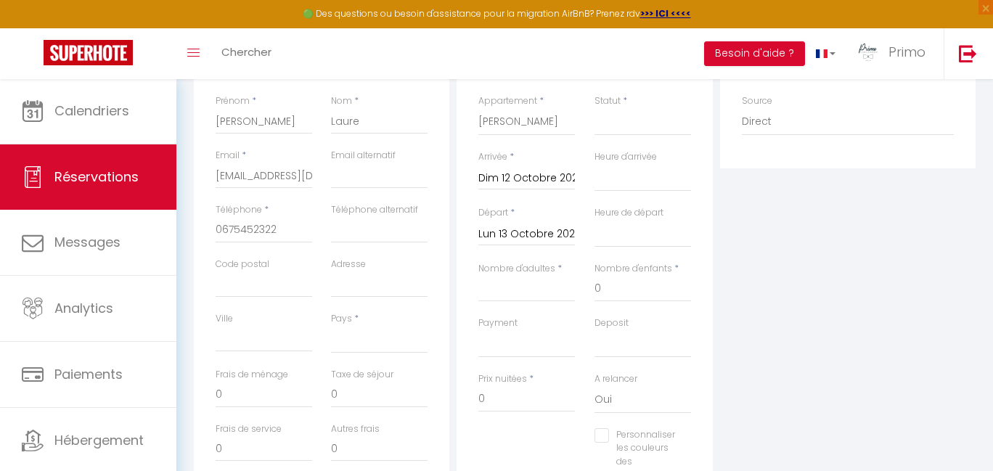
select select
type input "Ven 17 Octobre 2025"
select select
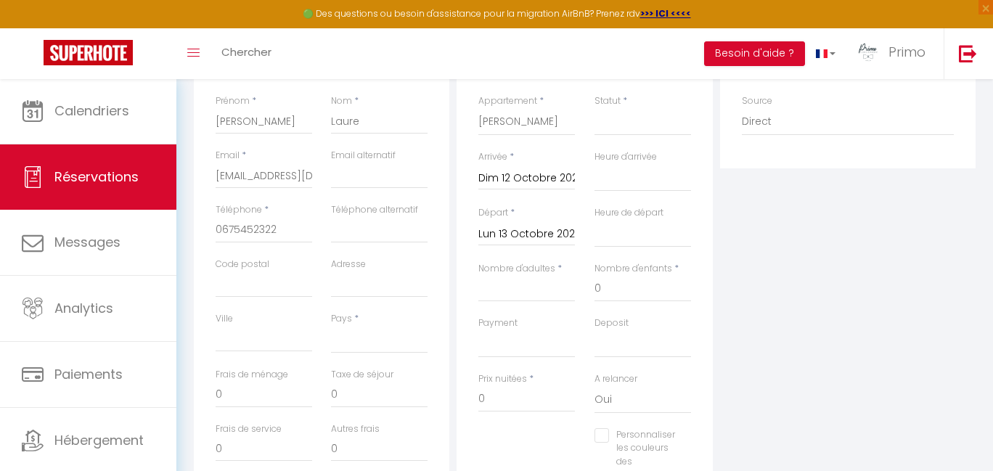
select select
checkbox input "false"
select select "17:30"
select select
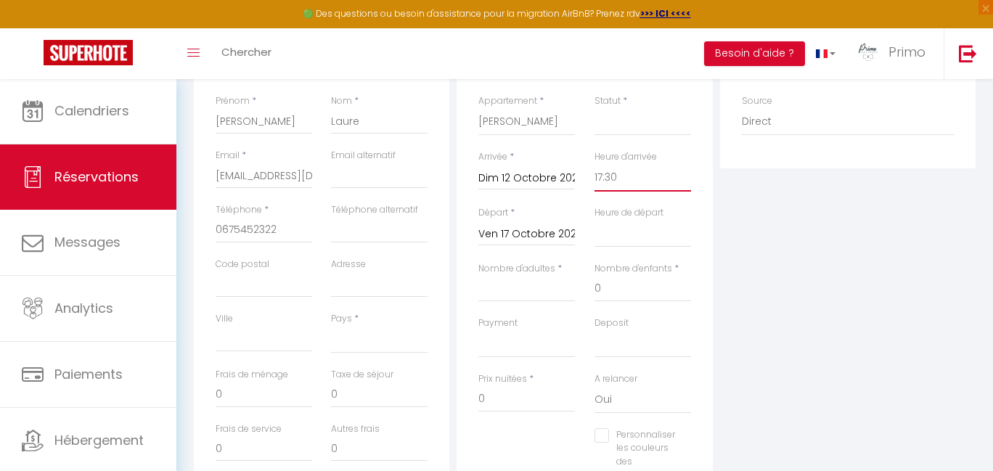
select select
checkbox input "false"
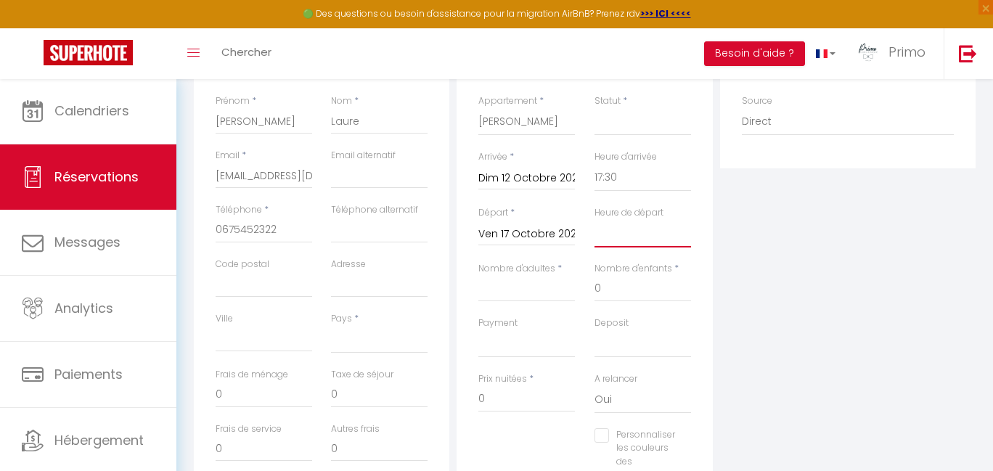
select select "08:00"
select select
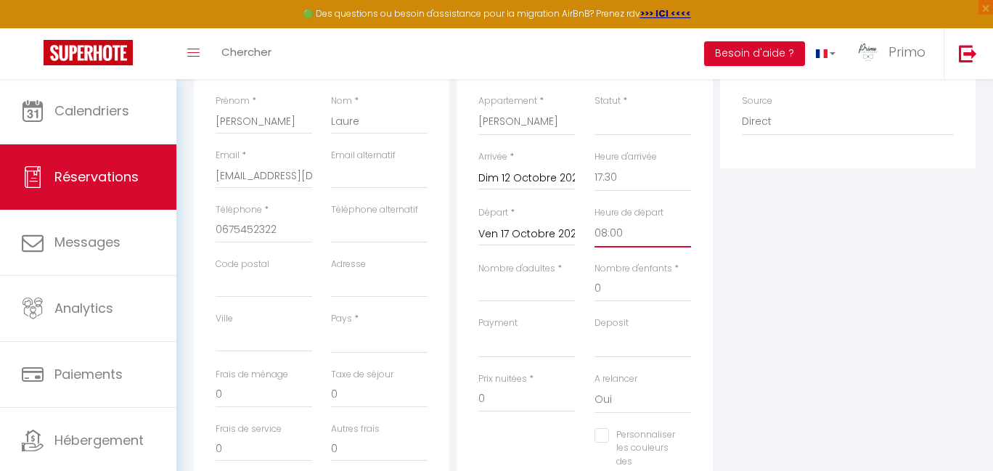
checkbox input "false"
click at [517, 291] on input "Nombre d'adultes" at bounding box center [526, 289] width 97 height 26
type input "1"
select select
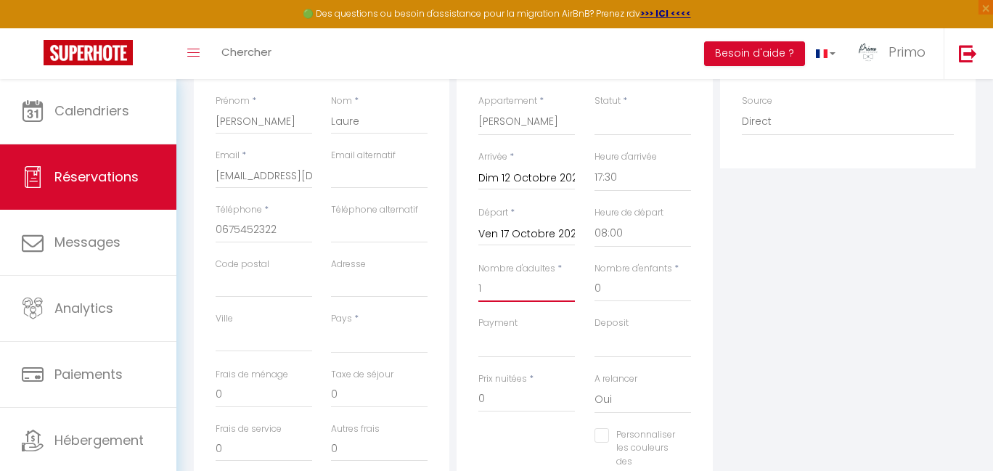
select select
checkbox input "false"
select select
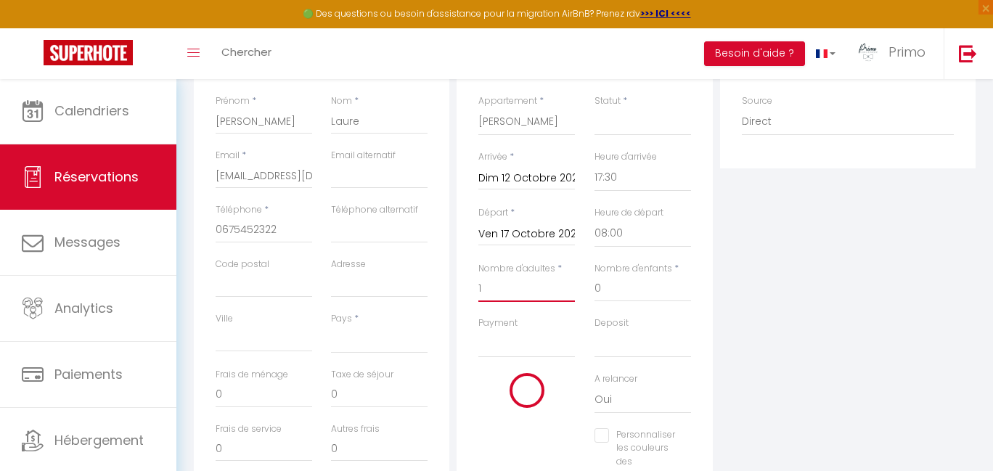
select select
checkbox input "false"
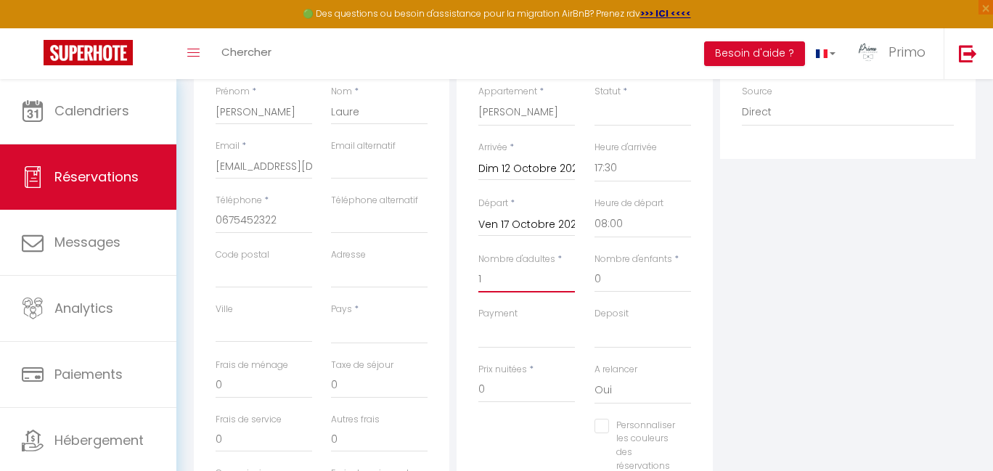
type input "1"
select select "12"
select select
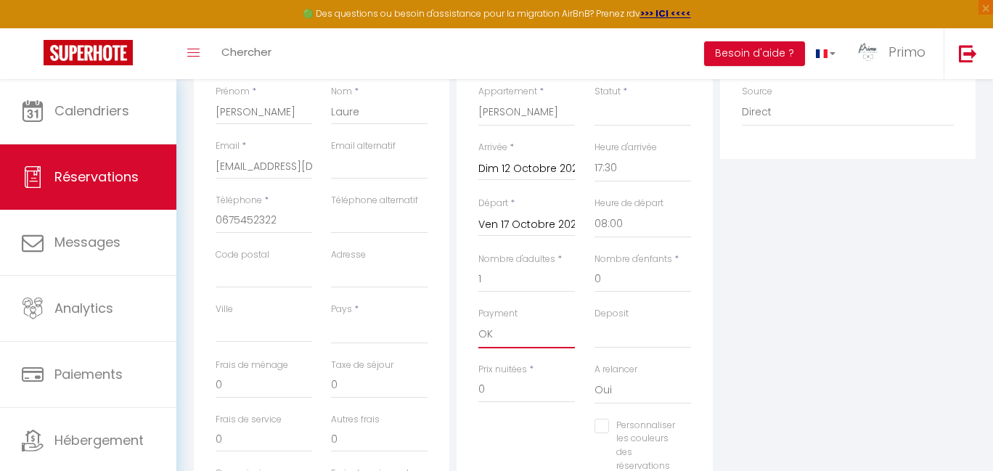
checkbox input "false"
select select "15"
select select
checkbox input "false"
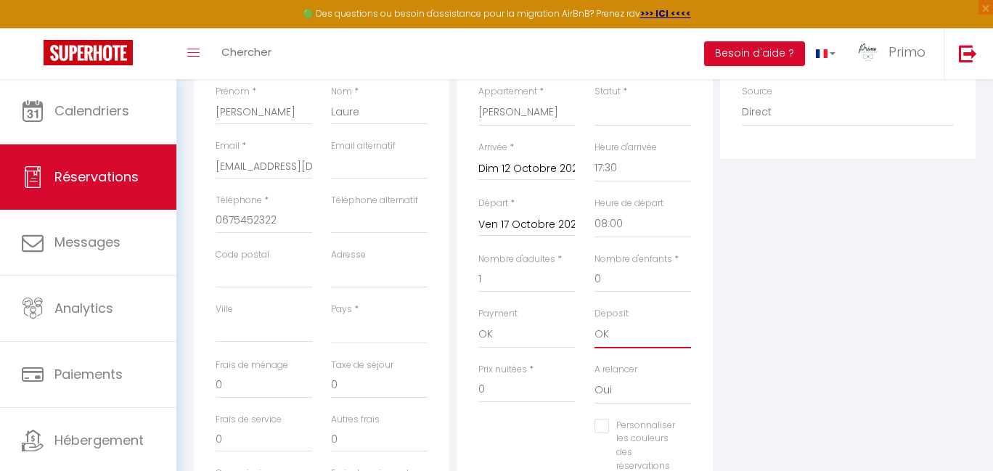
click at [502, 381] on input "0" at bounding box center [526, 390] width 97 height 26
type input "2"
select select
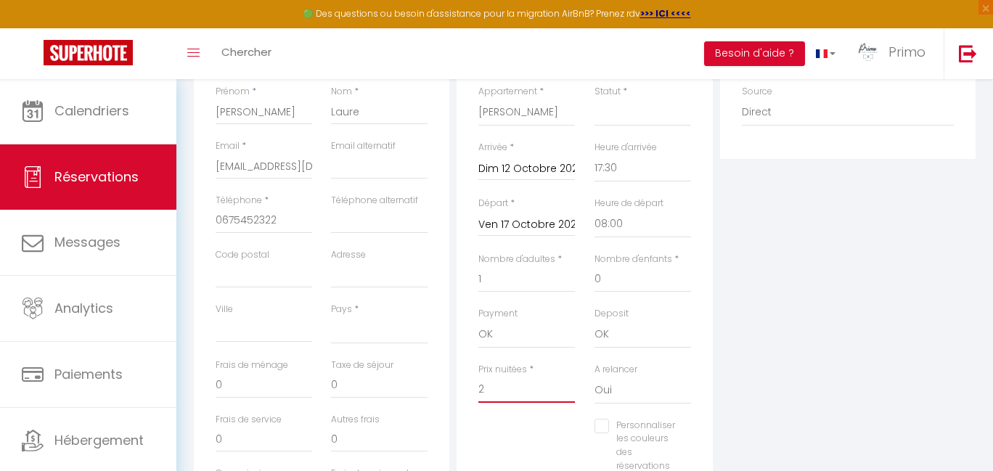
checkbox input "false"
type input "23"
select select
checkbox input "false"
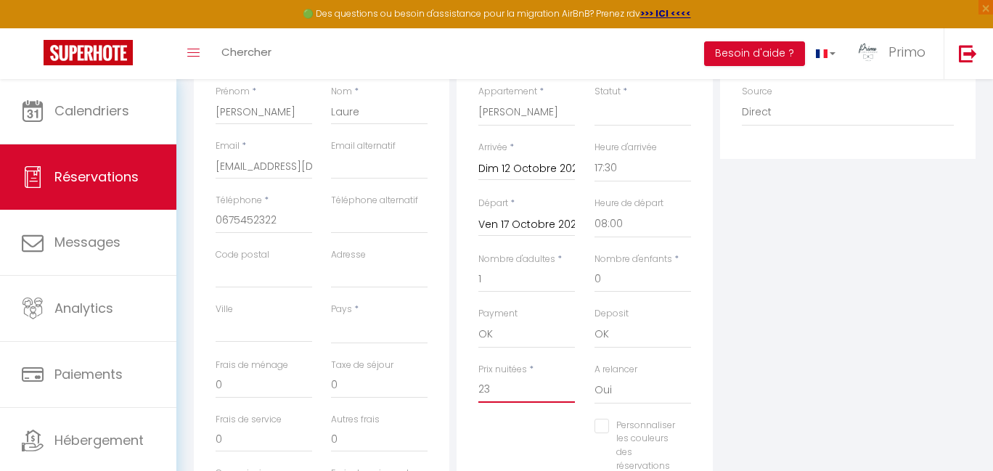
type input "230"
select select
checkbox input "false"
type input "230"
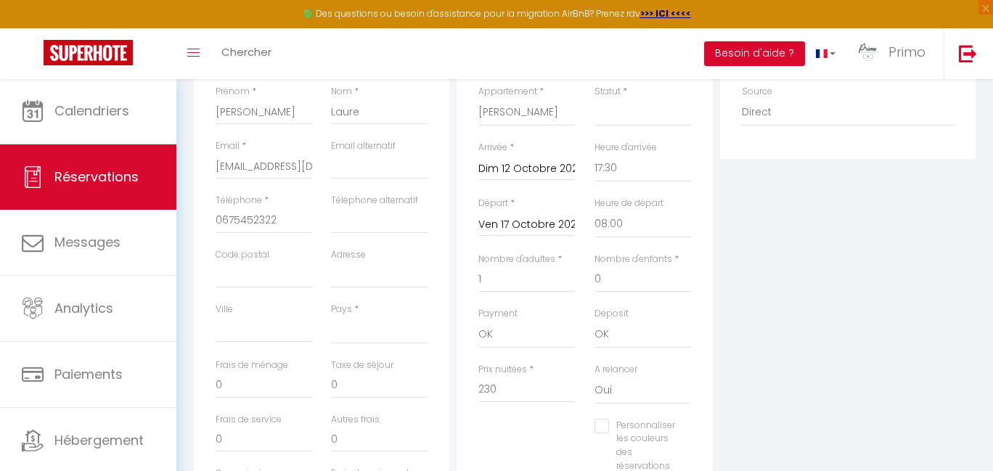
click at [553, 429] on div "Personnaliser les couleurs des réservations #D7092E" at bounding box center [585, 453] width 232 height 69
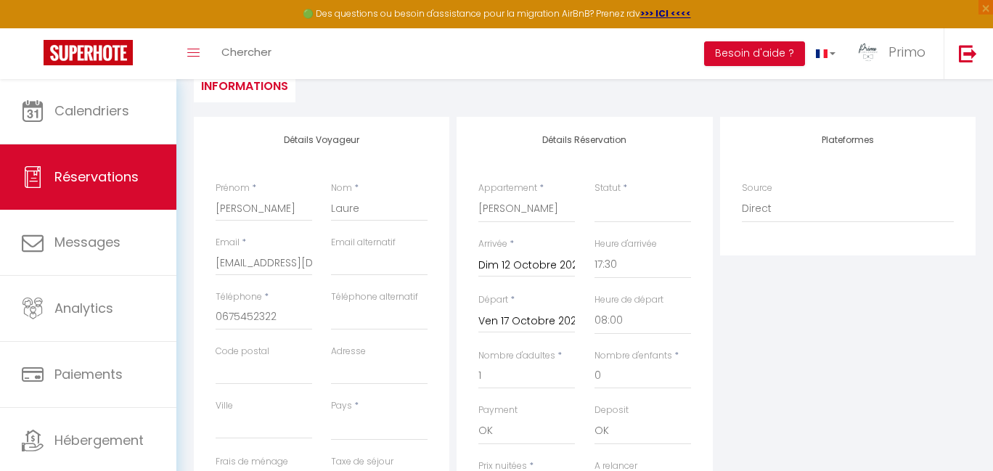
scroll to position [87, 0]
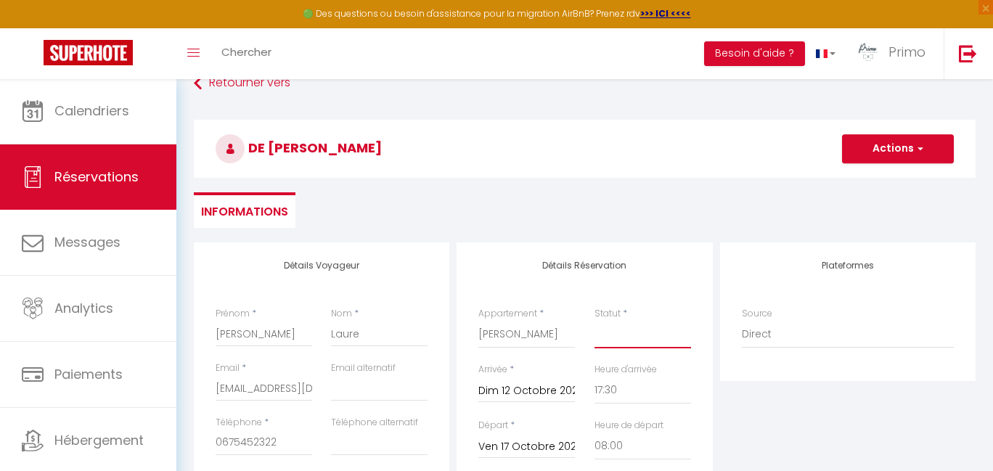
select select "1"
select select
checkbox input "false"
click at [891, 150] on button "Actions" at bounding box center [898, 148] width 112 height 29
click at [877, 179] on link "Enregistrer" at bounding box center [883, 180] width 115 height 19
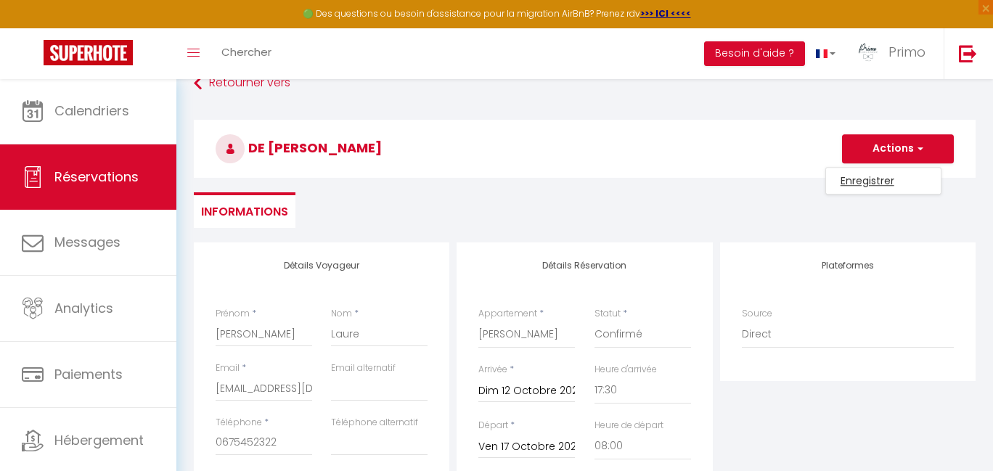
select select
checkbox input "false"
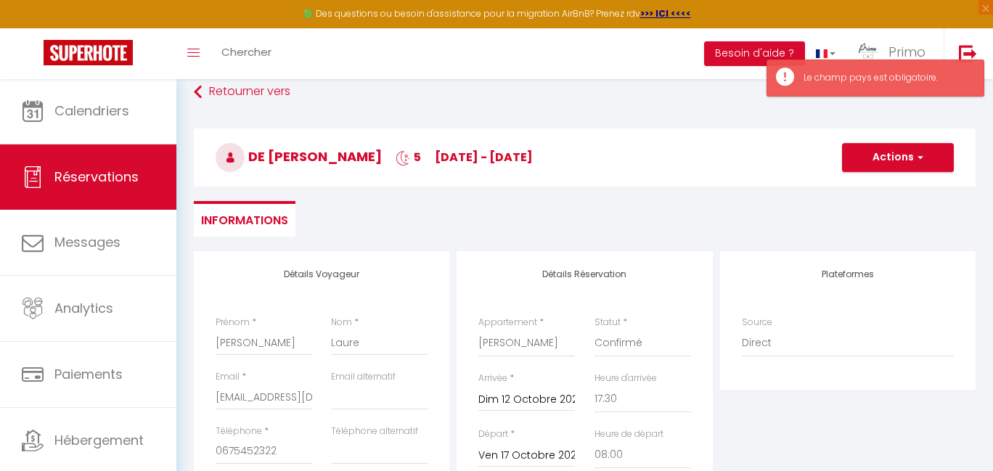
scroll to position [187, 0]
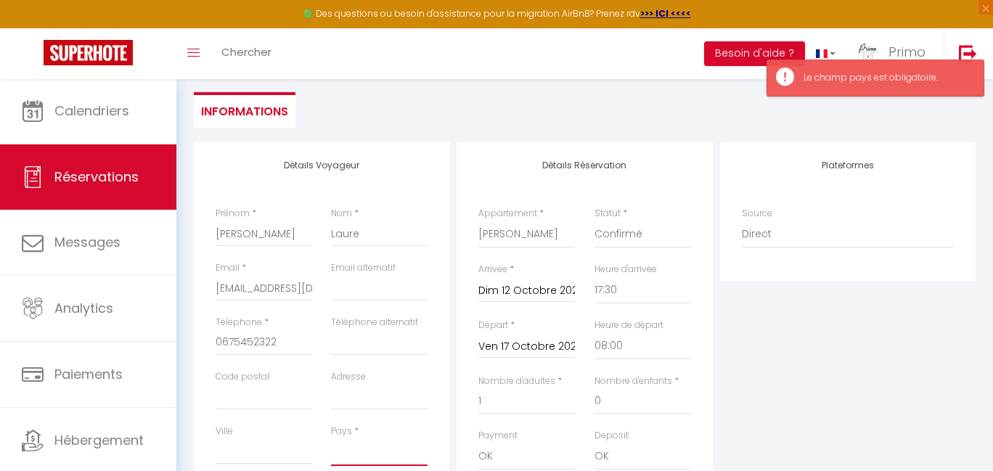
select select "FR"
checkbox input "false"
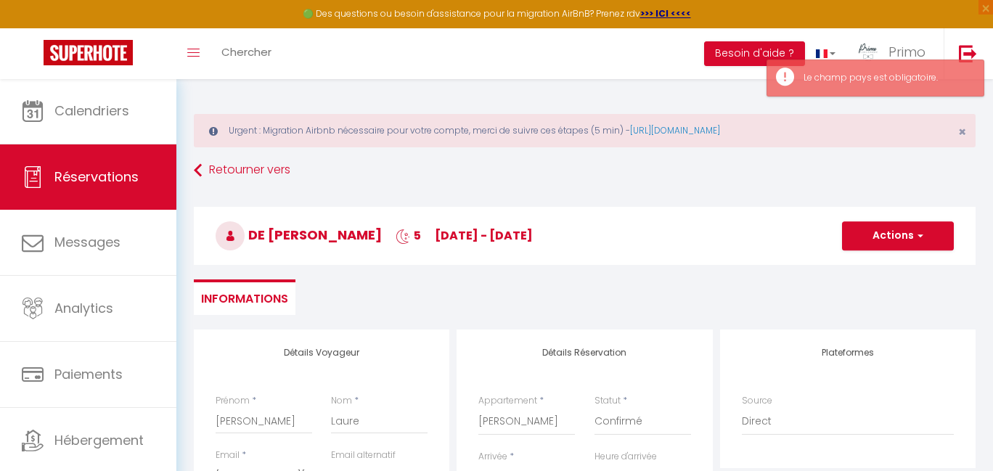
click at [899, 243] on button "Actions" at bounding box center [898, 235] width 112 height 29
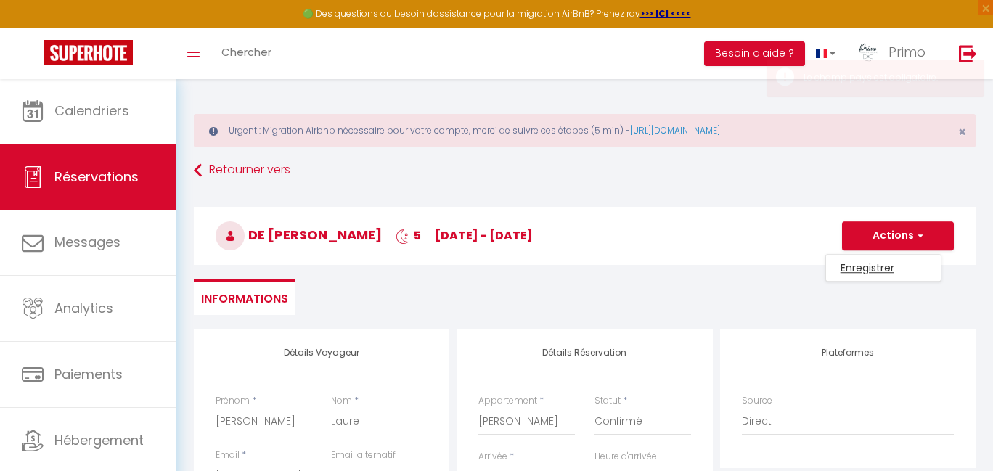
click at [888, 266] on link "Enregistrer" at bounding box center [883, 267] width 115 height 19
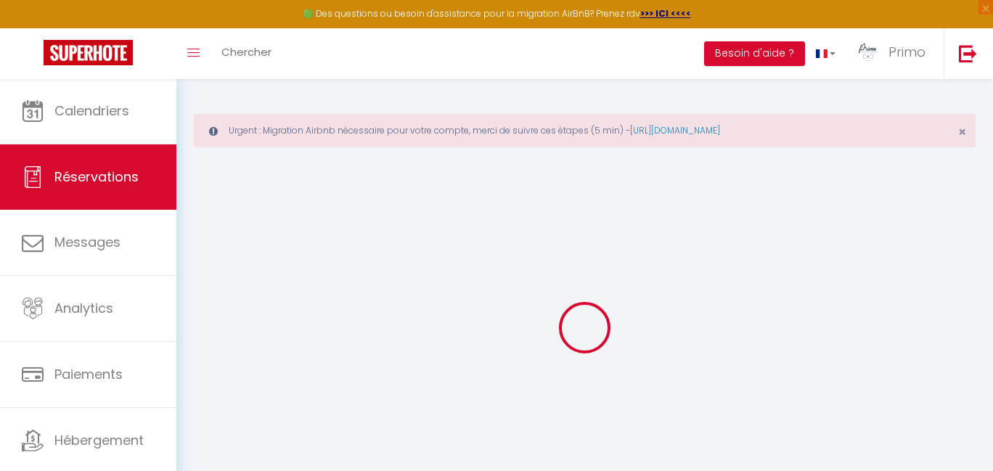
select select "not_cancelled"
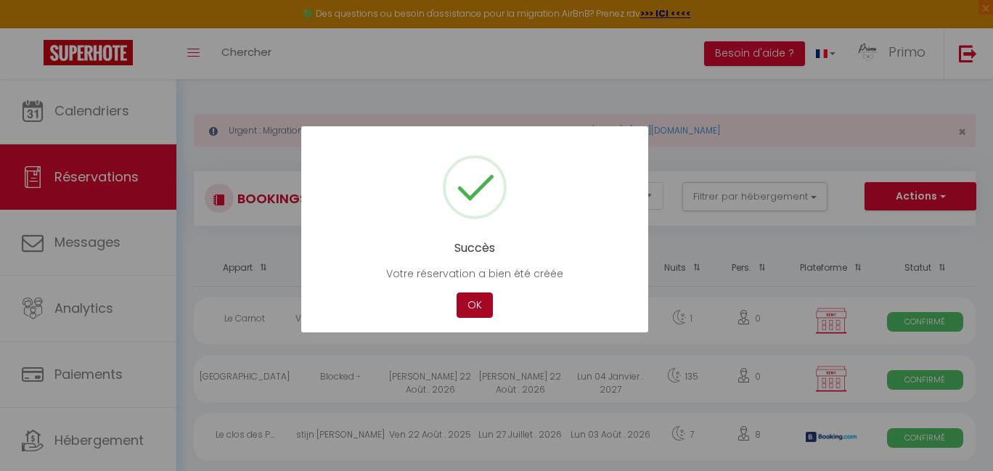
click at [485, 304] on button "OK" at bounding box center [475, 305] width 36 height 25
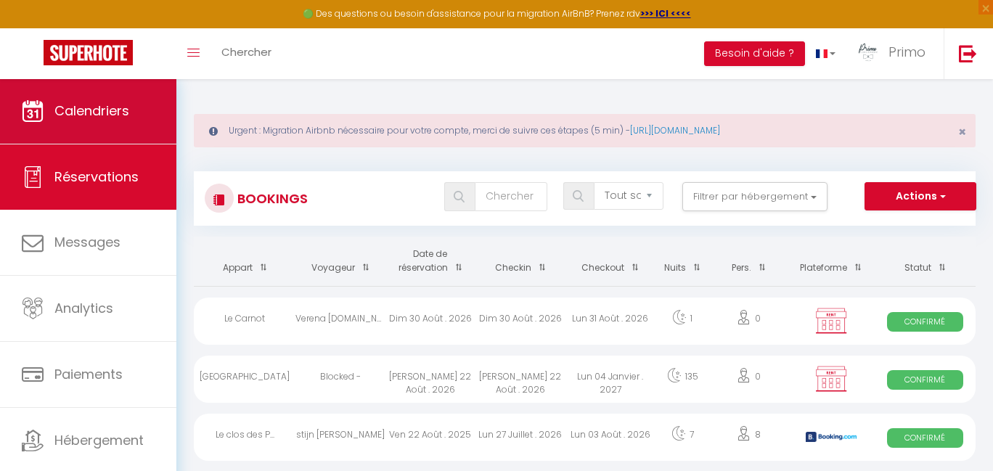
click at [122, 105] on span "Calendriers" at bounding box center [91, 111] width 75 height 18
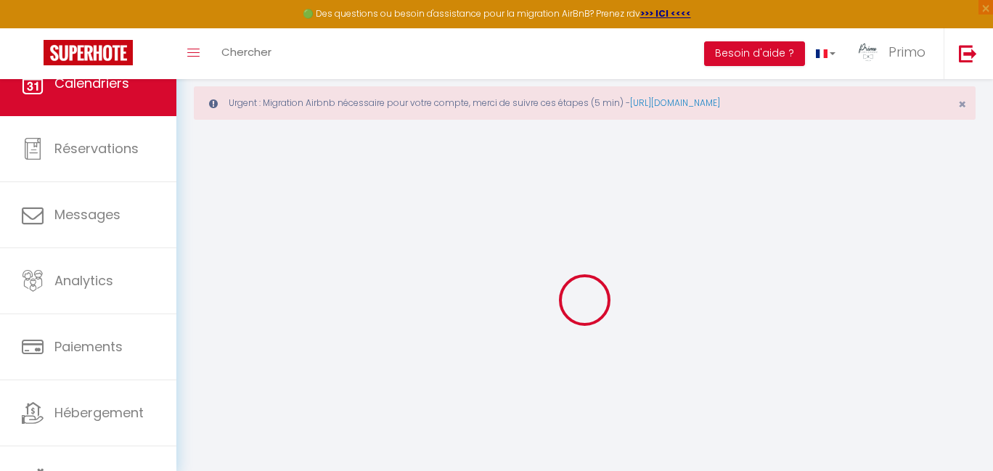
select select
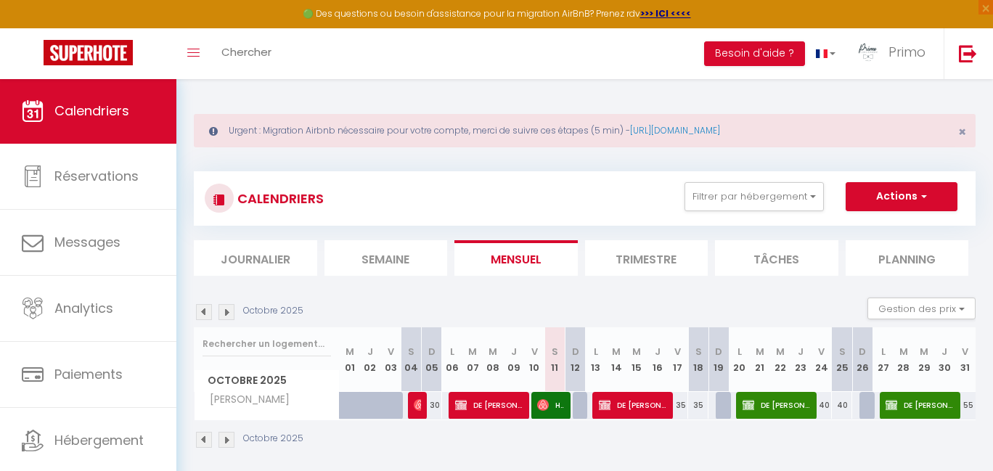
click at [642, 402] on span "DE [PERSON_NAME]" at bounding box center [633, 405] width 68 height 28
select select "OK"
select select "1"
select select "0"
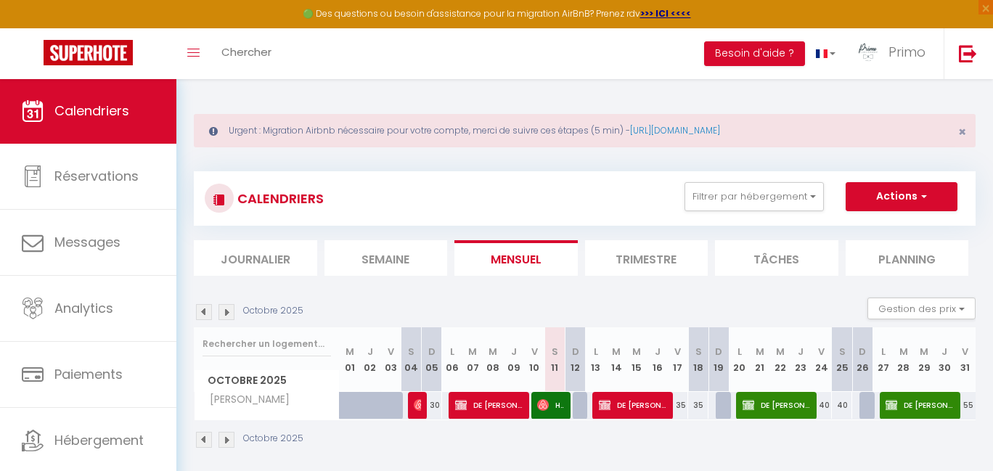
select select "1"
select select
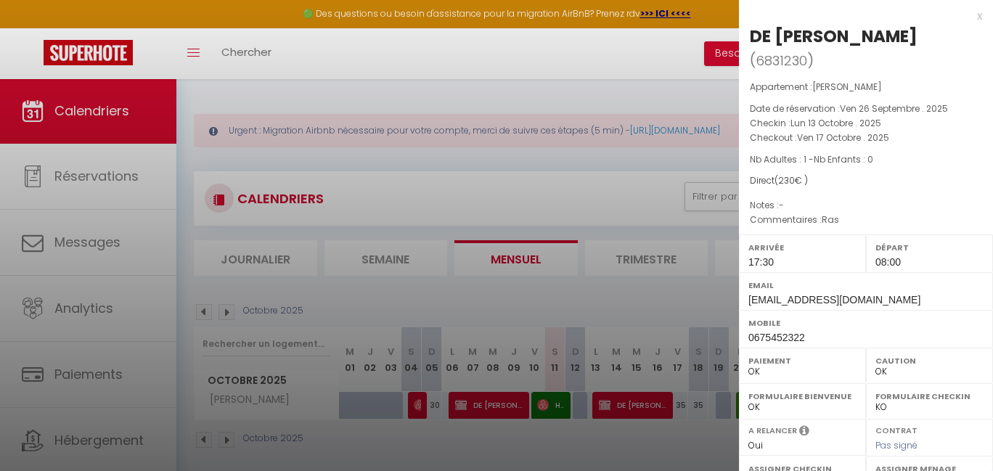
click at [534, 297] on div at bounding box center [496, 235] width 993 height 471
